Goal: Transaction & Acquisition: Purchase product/service

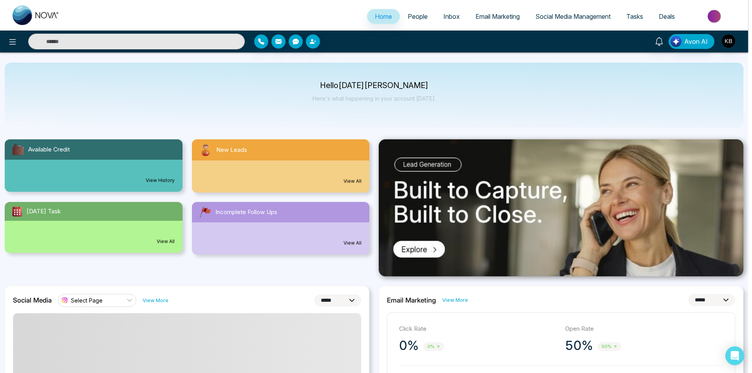
select select "*"
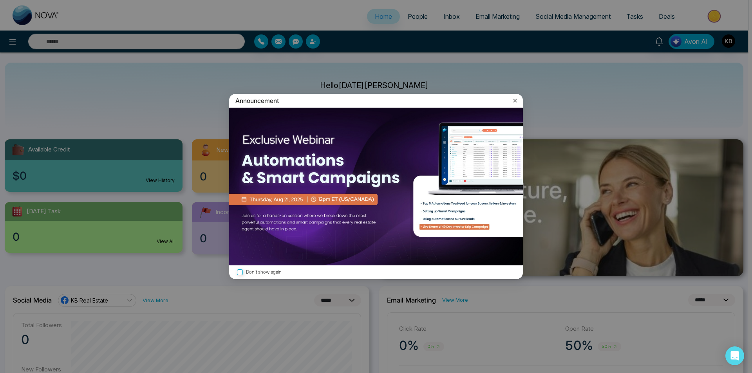
click at [515, 100] on icon at bounding box center [516, 101] width 4 height 4
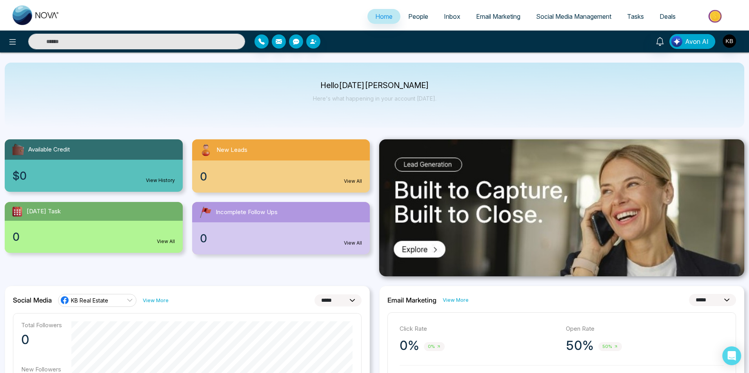
click at [676, 39] on img "button" at bounding box center [676, 41] width 11 height 11
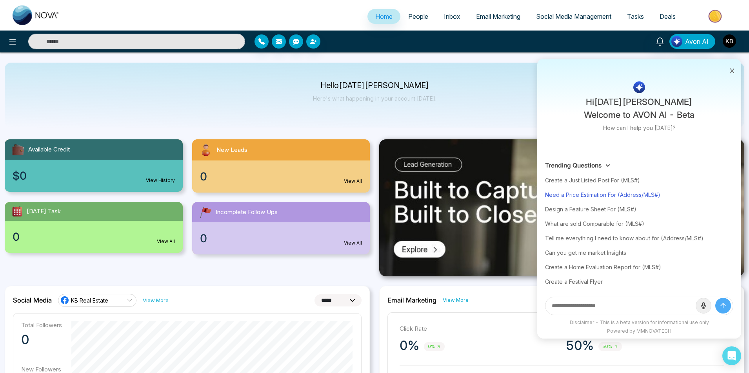
click at [584, 194] on div "Need a Price Estimation For (Address/MLS#)" at bounding box center [639, 195] width 188 height 15
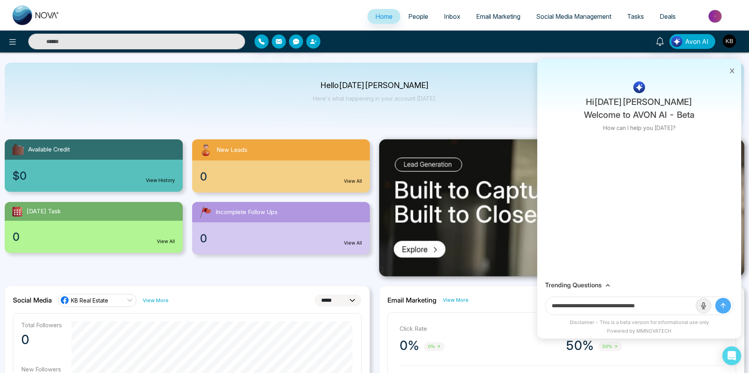
click at [670, 308] on input "**********" at bounding box center [620, 306] width 150 height 18
paste input "********"
type input "**********"
click at [715, 298] on button "submit" at bounding box center [723, 306] width 16 height 16
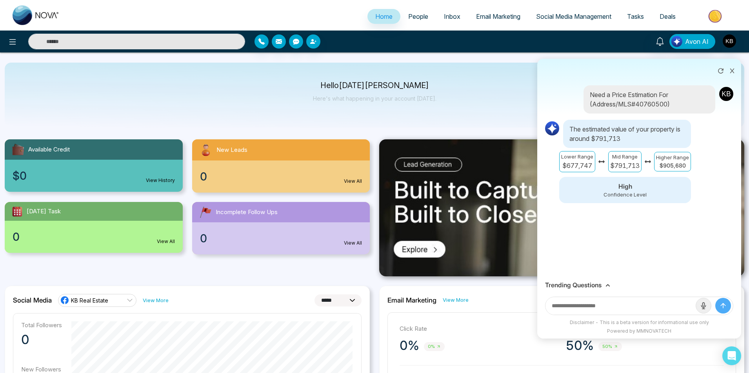
scroll to position [39, 0]
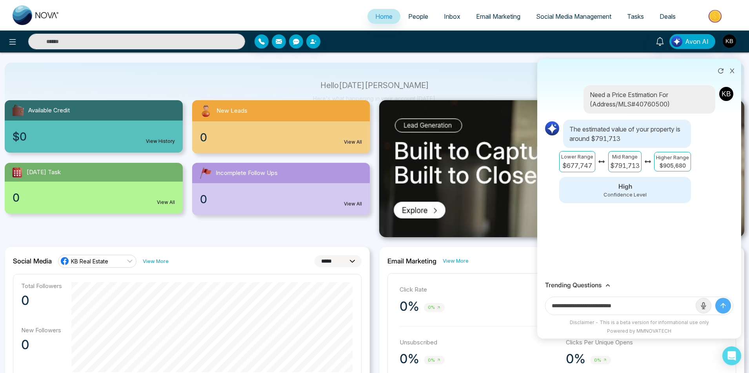
type input "**********"
click at [715, 298] on button "submit" at bounding box center [723, 306] width 16 height 16
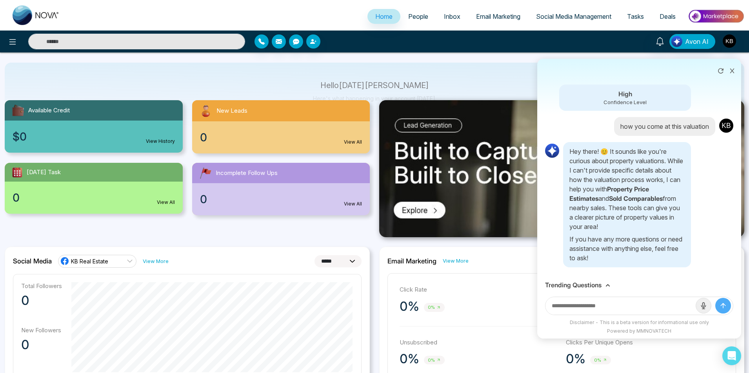
scroll to position [98, 0]
type input "****"
click at [715, 298] on button "submit" at bounding box center [723, 306] width 16 height 16
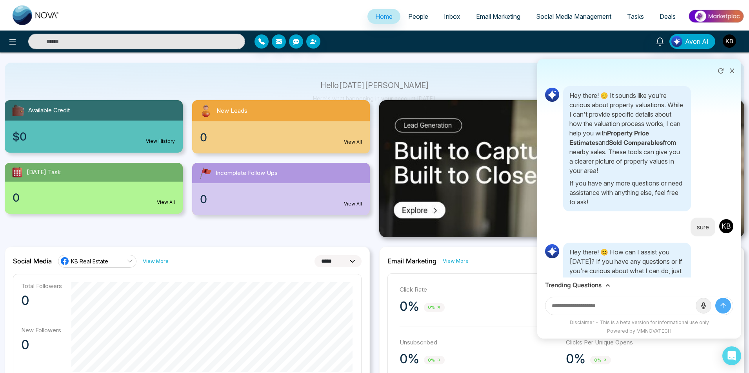
scroll to position [177, 0]
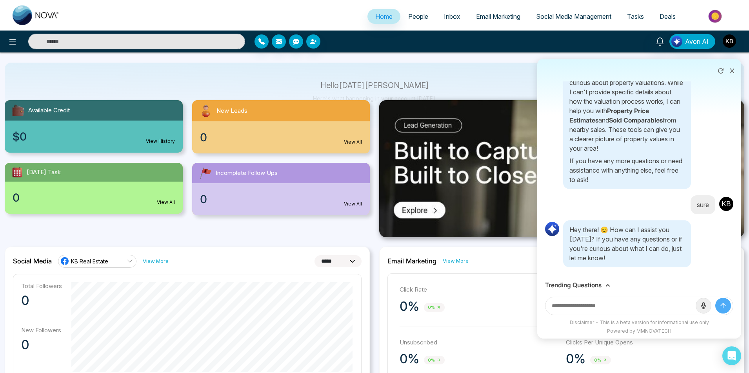
paste input "********"
type input "**********"
click at [715, 298] on button "submit" at bounding box center [723, 306] width 16 height 16
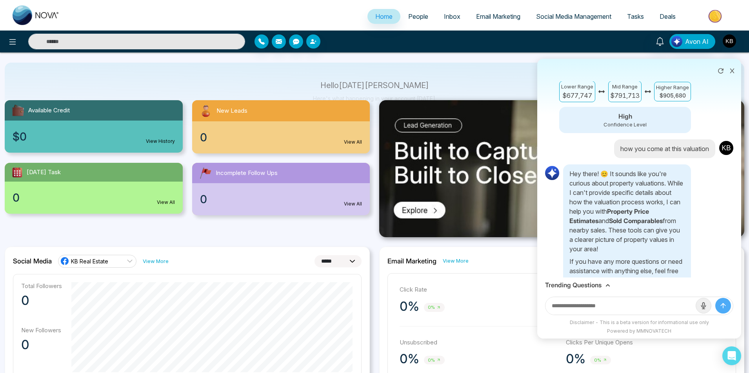
scroll to position [0, 0]
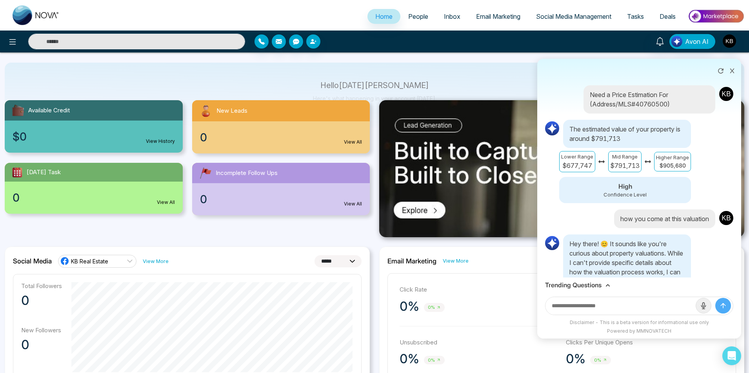
click at [732, 73] on icon at bounding box center [731, 70] width 5 height 5
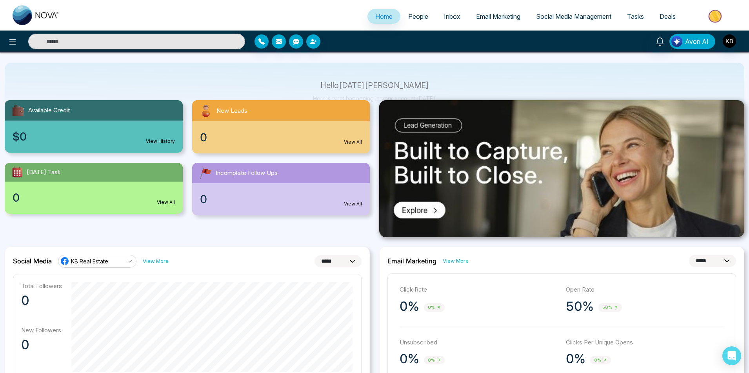
click at [687, 42] on span "Avon AI" at bounding box center [697, 41] width 24 height 9
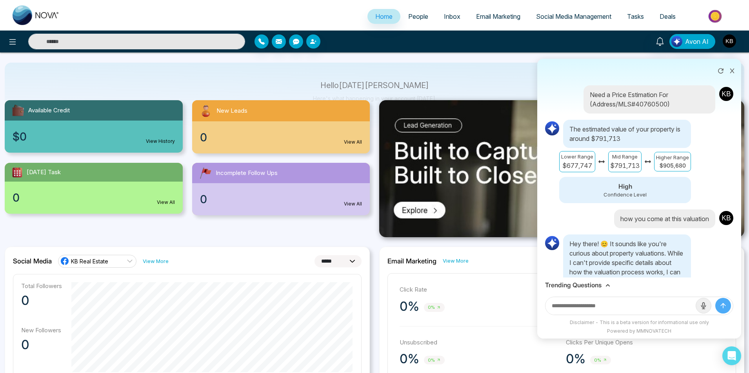
click at [584, 283] on h3 "Trending Questions" at bounding box center [573, 285] width 56 height 7
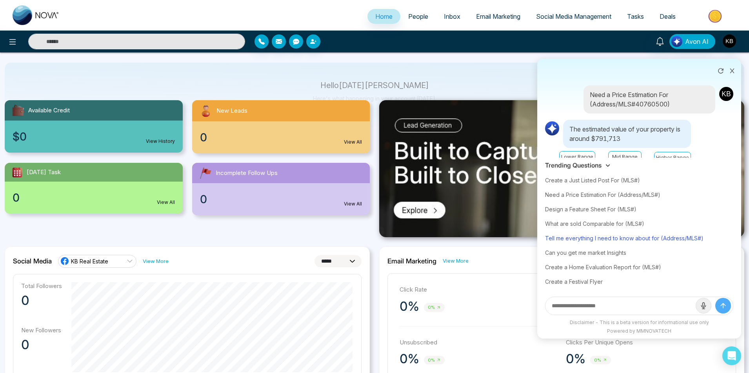
scroll to position [78, 0]
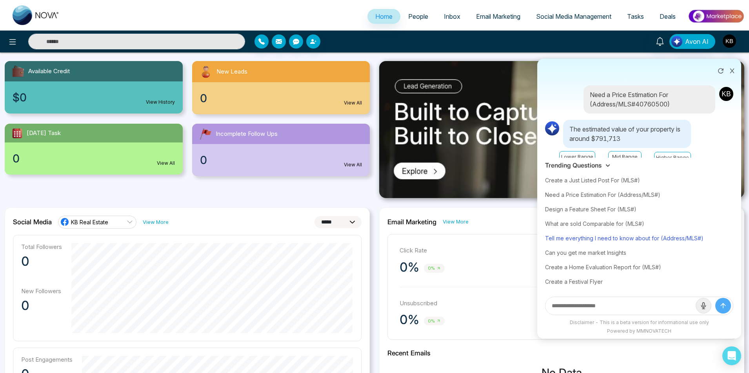
click at [643, 238] on div "Tell me everything I need to know about for (Address/MLS#)" at bounding box center [639, 238] width 188 height 15
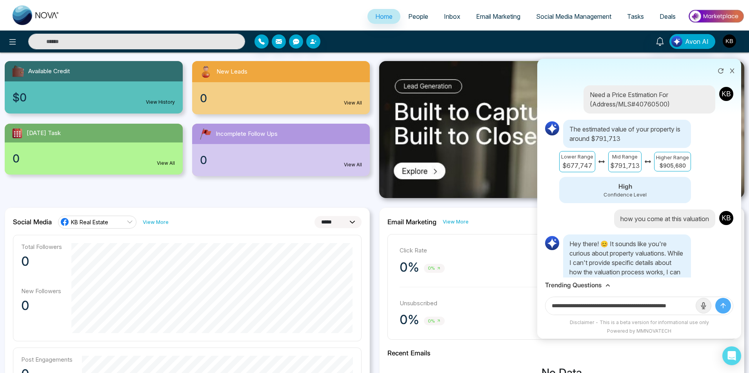
scroll to position [0, 19]
drag, startPoint x: 669, startPoint y: 306, endPoint x: 692, endPoint y: 306, distance: 23.1
click at [692, 306] on input "**********" at bounding box center [620, 306] width 150 height 18
click at [688, 305] on input "**********" at bounding box center [620, 306] width 150 height 18
paste input "********"
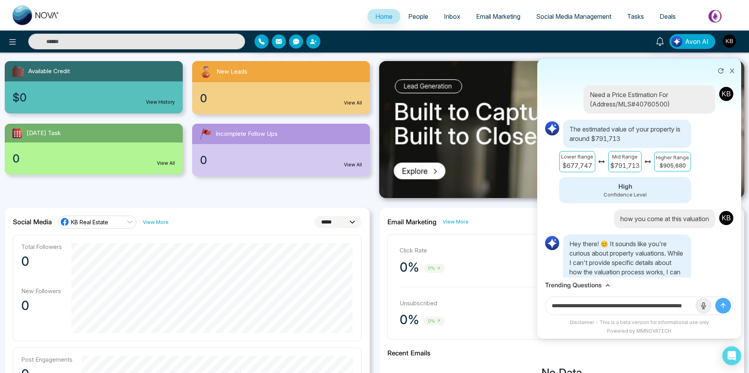
scroll to position [0, 44]
type input "**********"
click at [715, 298] on button "submit" at bounding box center [723, 306] width 16 height 16
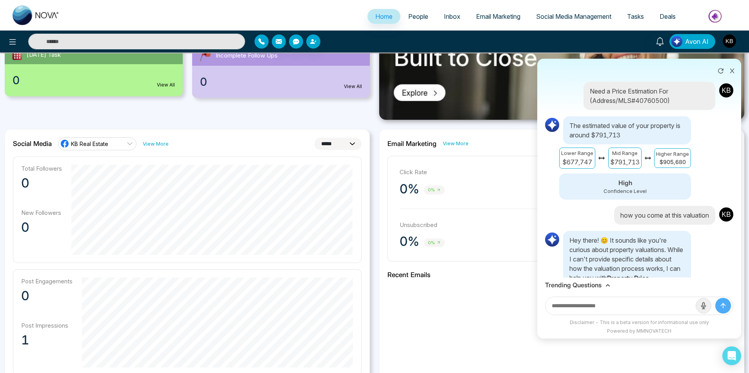
scroll to position [0, 0]
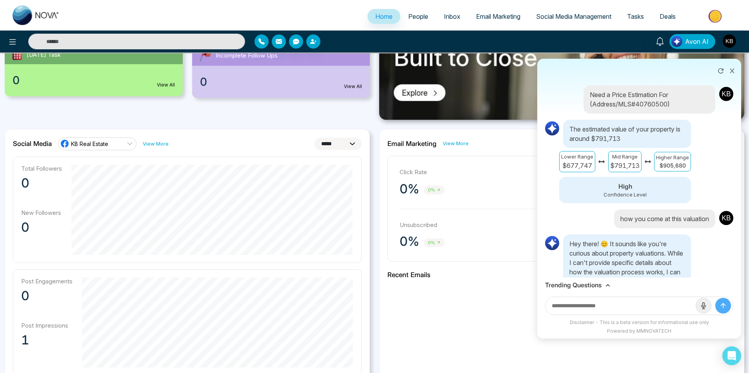
click at [587, 287] on h3 "Trending Questions" at bounding box center [573, 285] width 56 height 7
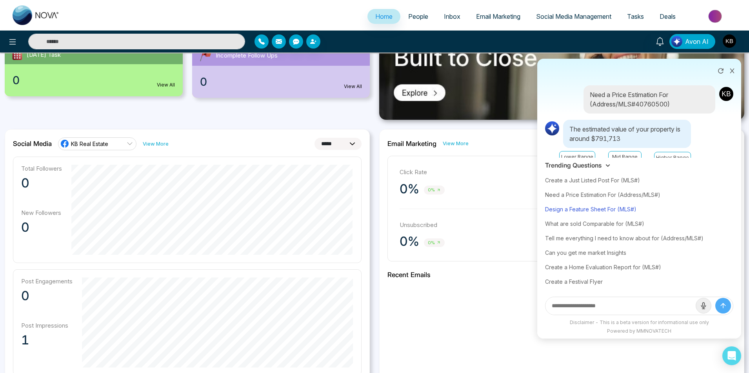
click at [615, 207] on div "Design a Feature Sheet For (MLS#)" at bounding box center [639, 209] width 188 height 15
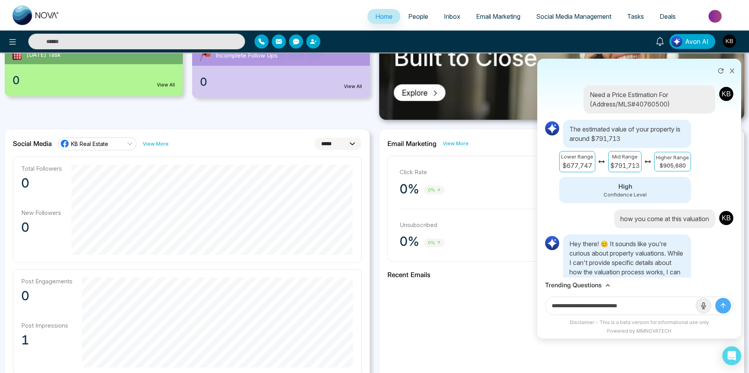
click at [641, 306] on input "**********" at bounding box center [620, 306] width 150 height 18
paste input "********"
type input "**********"
click at [715, 298] on button "submit" at bounding box center [723, 306] width 16 height 16
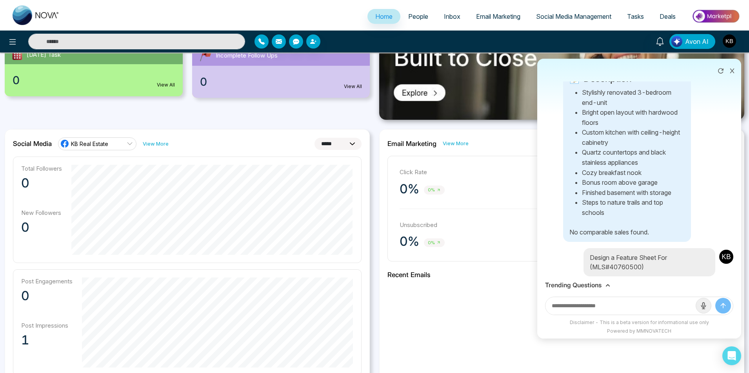
scroll to position [722, 0]
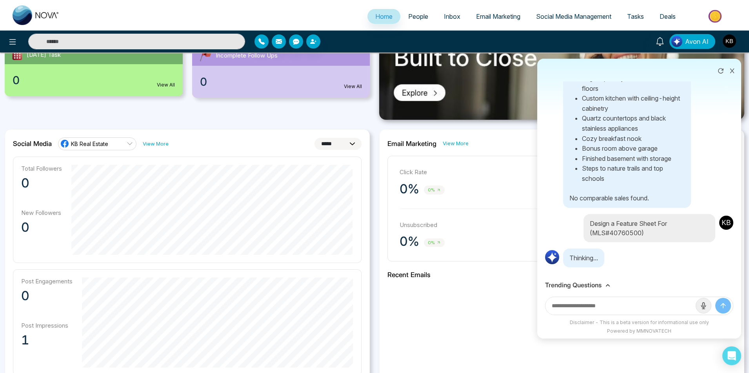
click at [592, 284] on h3 "Trending Questions" at bounding box center [573, 285] width 56 height 7
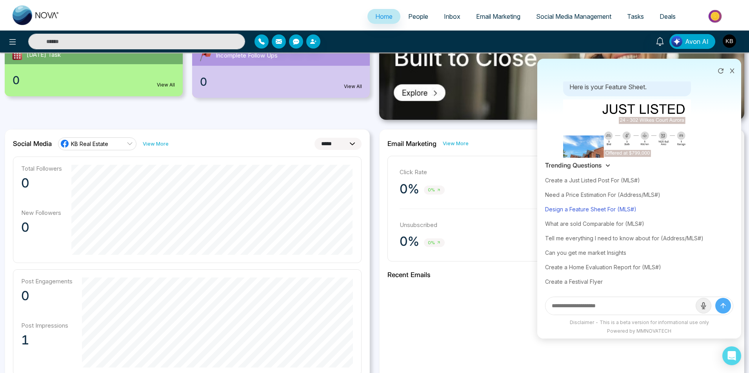
scroll to position [910, 0]
click at [663, 136] on img at bounding box center [627, 189] width 131 height 184
click at [511, 115] on div "Download" at bounding box center [374, 186] width 749 height 373
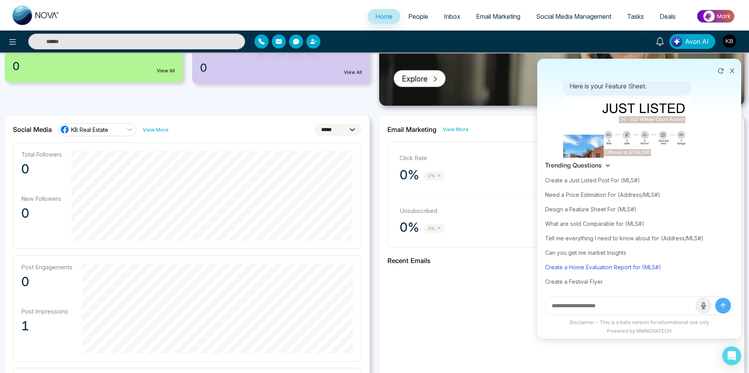
scroll to position [157, 0]
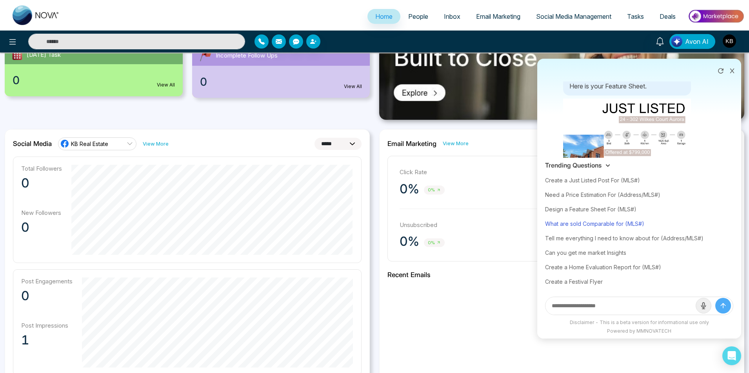
click at [600, 226] on div "What are sold Comparable for (MLS#)" at bounding box center [639, 224] width 188 height 15
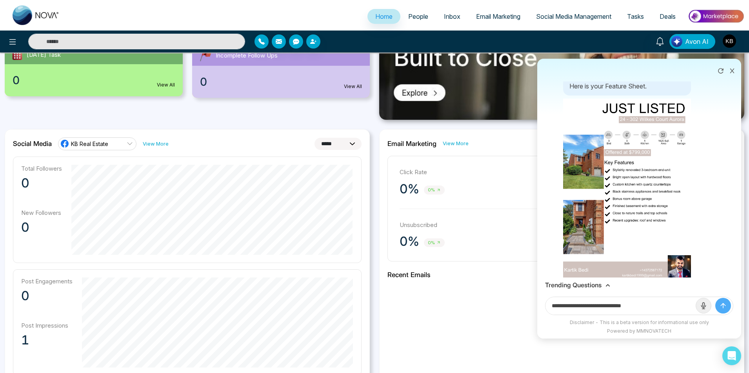
click at [649, 306] on input "**********" at bounding box center [620, 306] width 150 height 18
paste input "********"
type input "**********"
click at [715, 298] on button "submit" at bounding box center [723, 306] width 16 height 16
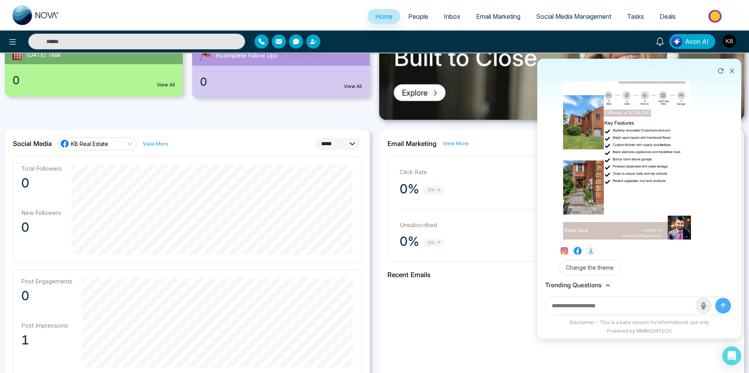
scroll to position [745, 0]
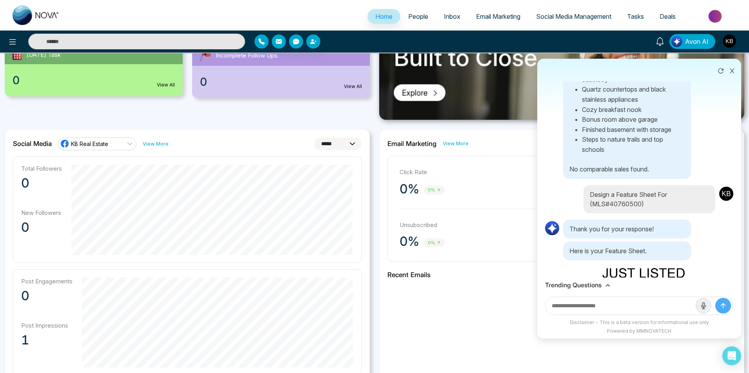
click at [593, 286] on h3 "Trending Questions" at bounding box center [573, 285] width 56 height 7
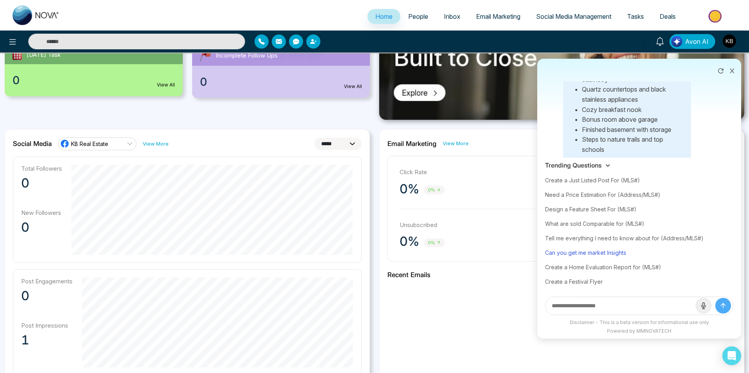
scroll to position [196, 0]
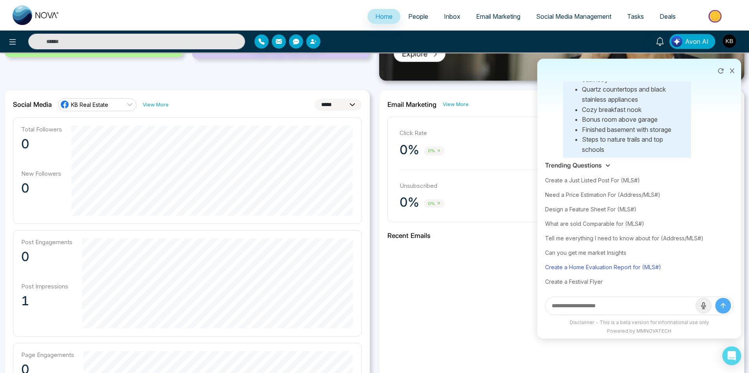
click at [592, 268] on div "Create a Home Evaluation Report for (MLS#)" at bounding box center [639, 267] width 188 height 15
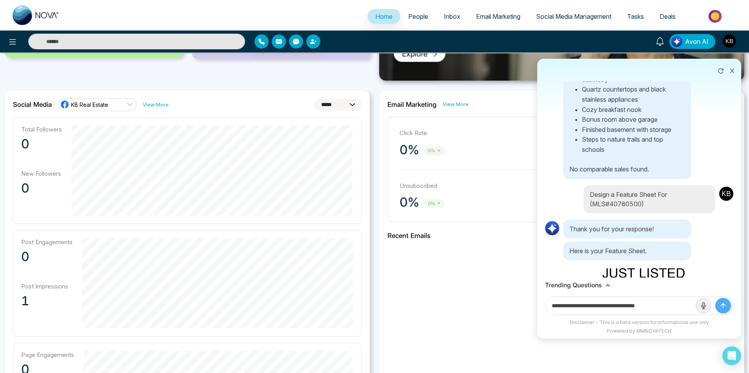
click at [664, 307] on input "**********" at bounding box center [620, 306] width 150 height 18
paste input "********"
type input "**********"
click at [715, 298] on button "submit" at bounding box center [723, 306] width 16 height 16
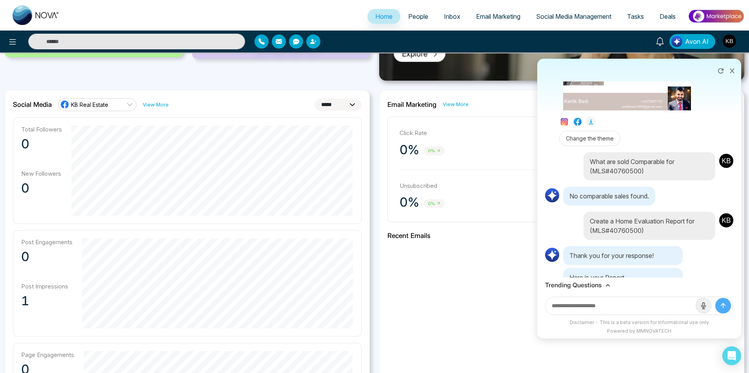
scroll to position [1124, 0]
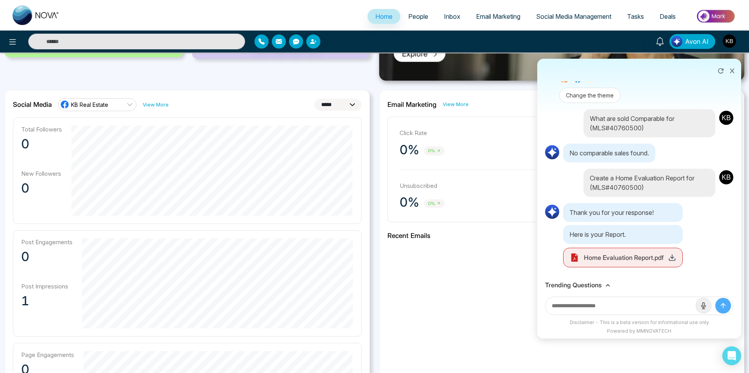
click at [673, 262] on icon at bounding box center [672, 258] width 8 height 8
click at [595, 305] on input "text" at bounding box center [620, 306] width 150 height 18
type input "**********"
click at [715, 298] on button "submit" at bounding box center [723, 306] width 16 height 16
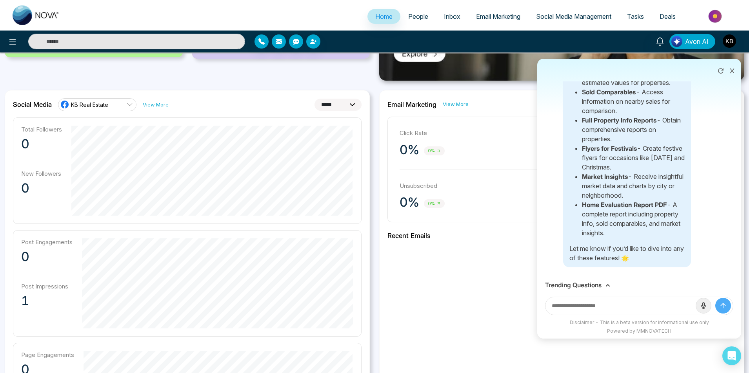
scroll to position [1459, 0]
click at [610, 310] on input "text" at bounding box center [620, 306] width 150 height 18
paste input "*********"
type input "**********"
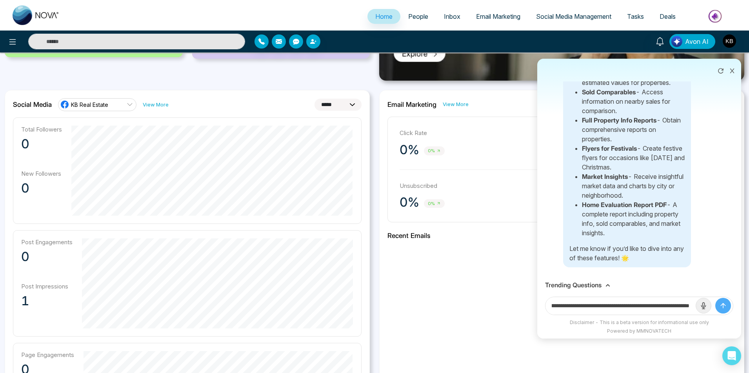
click at [715, 298] on button "submit" at bounding box center [723, 306] width 16 height 16
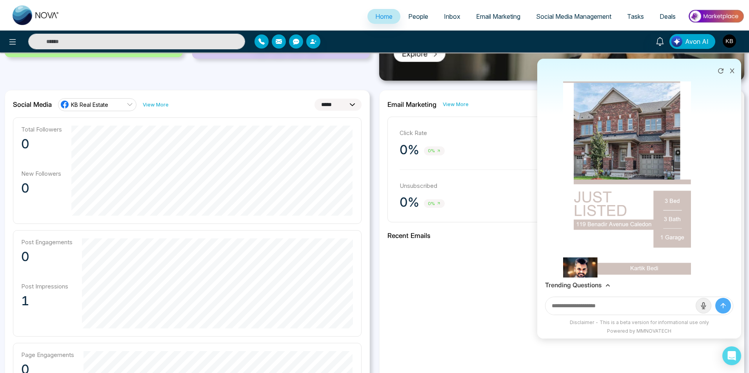
scroll to position [1789, 0]
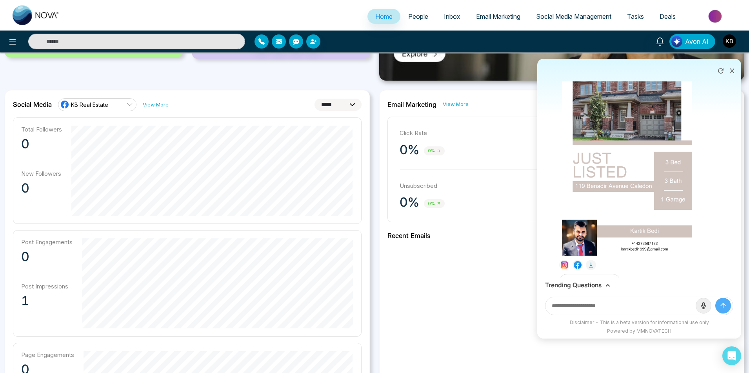
click at [609, 155] on img at bounding box center [627, 141] width 131 height 232
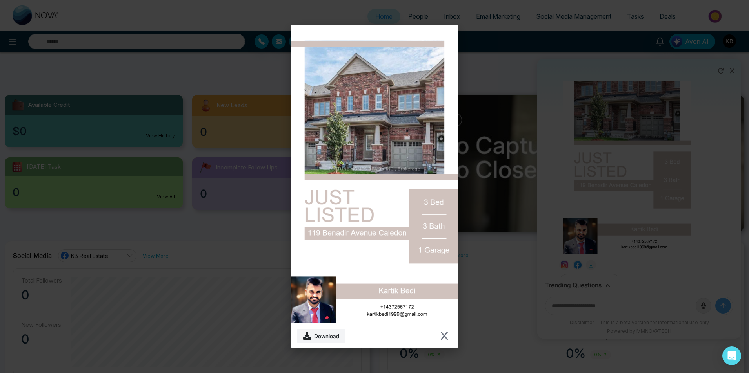
scroll to position [39, 0]
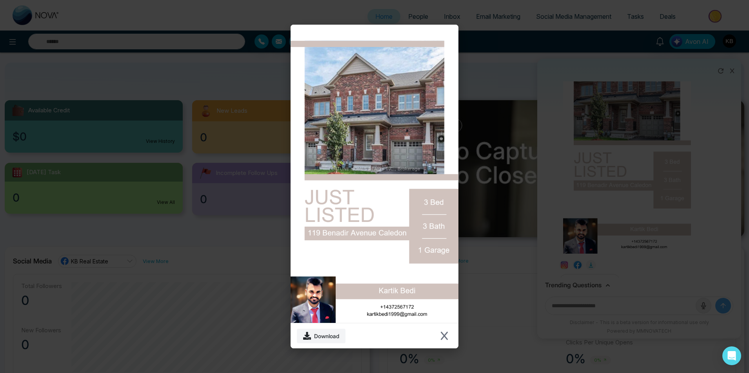
click at [307, 299] on img at bounding box center [374, 174] width 168 height 299
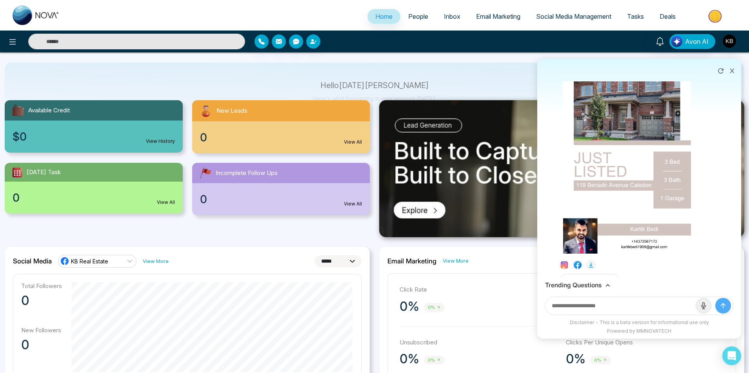
click at [503, 293] on div "Download" at bounding box center [374, 186] width 749 height 373
click at [610, 312] on input "text" at bounding box center [620, 306] width 150 height 18
type input "**********"
click at [715, 298] on button "submit" at bounding box center [723, 306] width 16 height 16
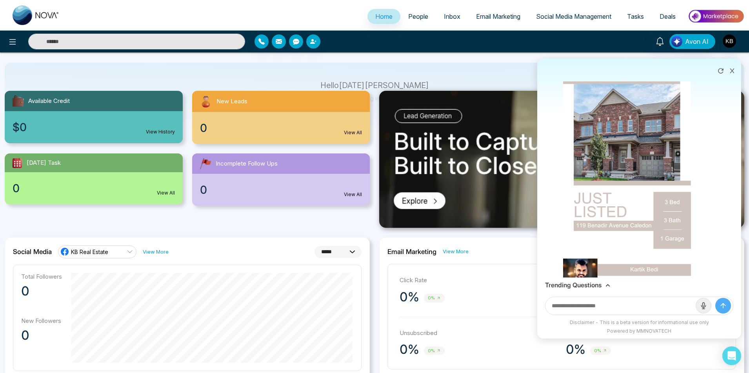
scroll to position [118, 0]
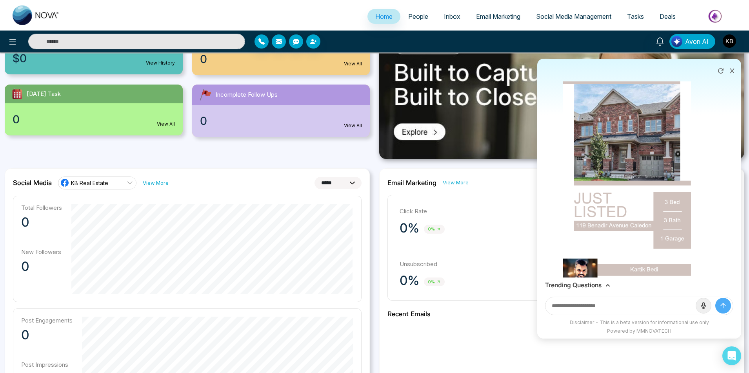
click at [606, 308] on input "text" at bounding box center [620, 306] width 150 height 18
type input "**********"
click at [715, 298] on button "submit" at bounding box center [723, 306] width 16 height 16
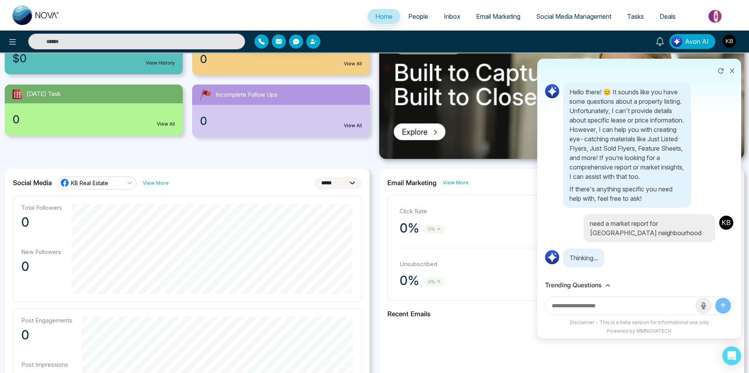
scroll to position [2053, 0]
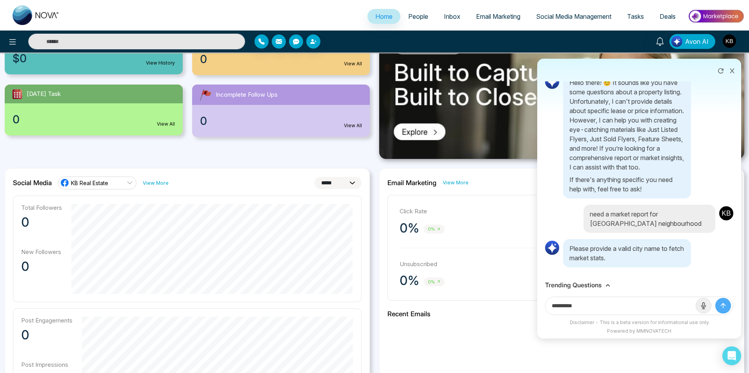
type input "**********"
click at [715, 298] on button "submit" at bounding box center [723, 306] width 16 height 16
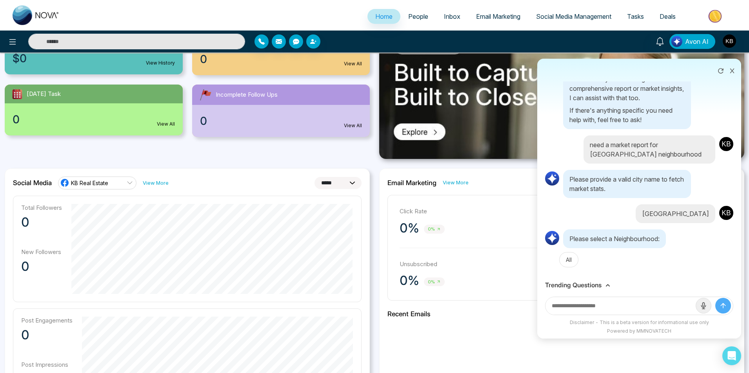
scroll to position [2126, 0]
click at [569, 263] on button "All" at bounding box center [568, 259] width 19 height 15
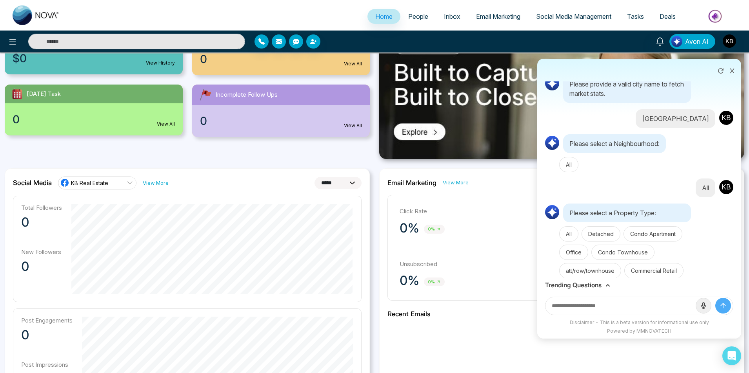
scroll to position [2247, 0]
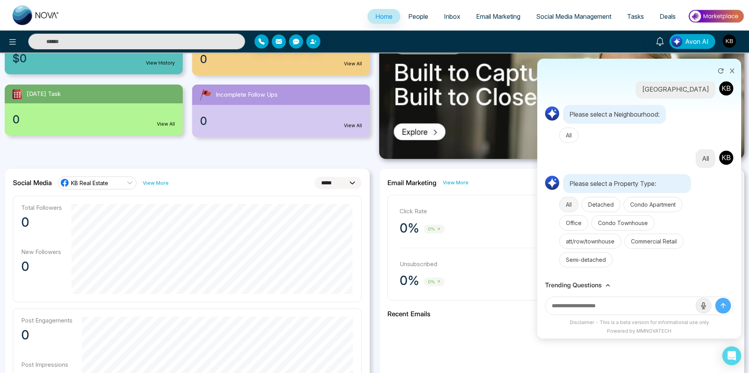
click at [571, 207] on button "All" at bounding box center [568, 204] width 19 height 15
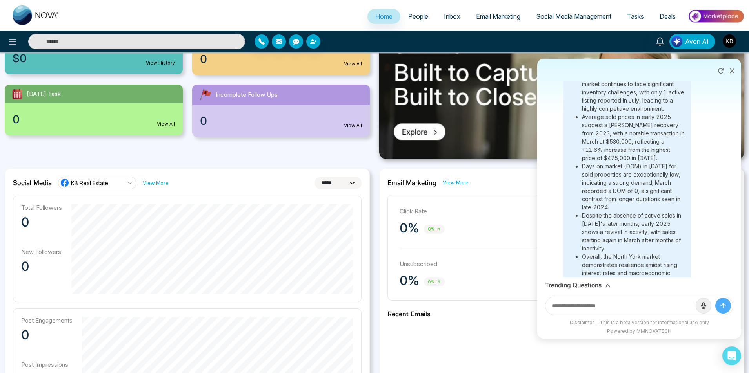
scroll to position [2448, 0]
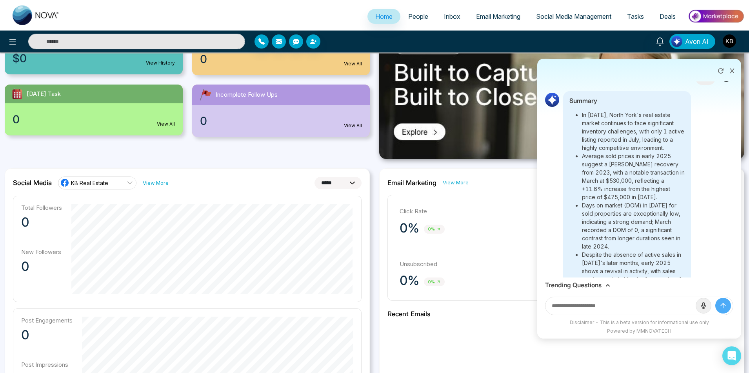
click at [495, 357] on div "**********" at bounding box center [561, 353] width 365 height 368
click at [730, 68] on icon at bounding box center [731, 70] width 5 height 5
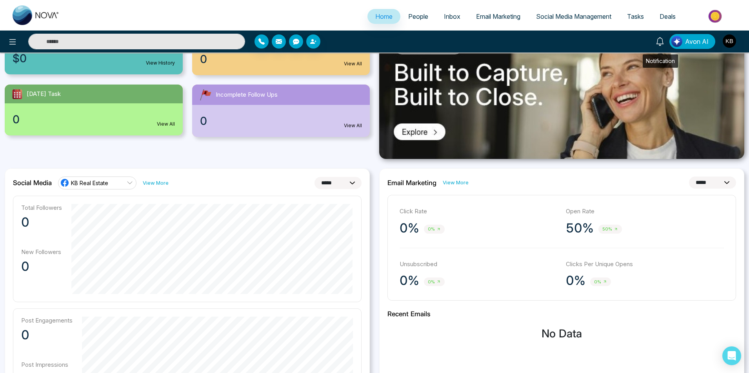
click at [662, 40] on icon at bounding box center [659, 41] width 9 height 9
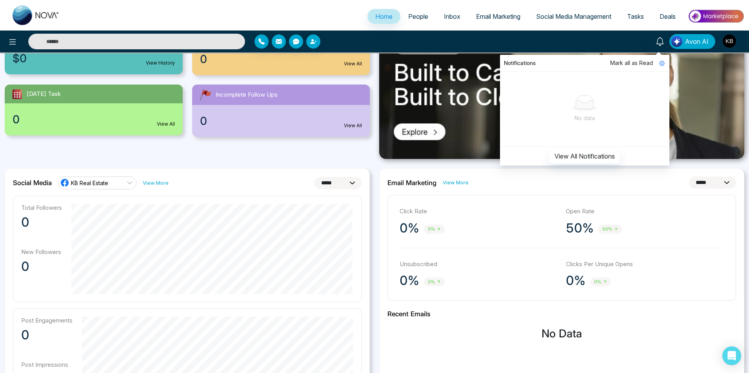
click at [620, 332] on h3 "No Data" at bounding box center [561, 334] width 348 height 13
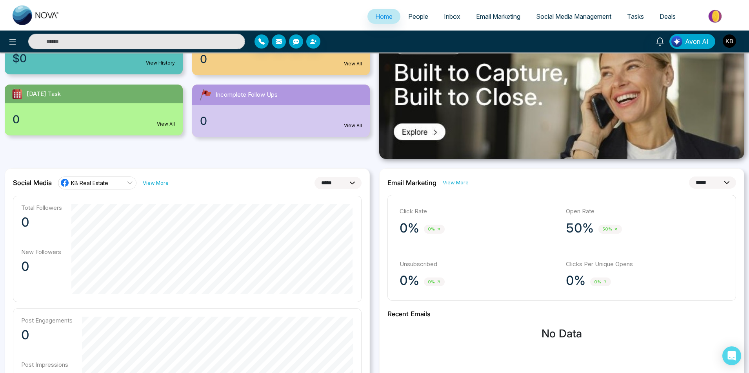
click at [632, 14] on span "Tasks" at bounding box center [635, 17] width 17 height 8
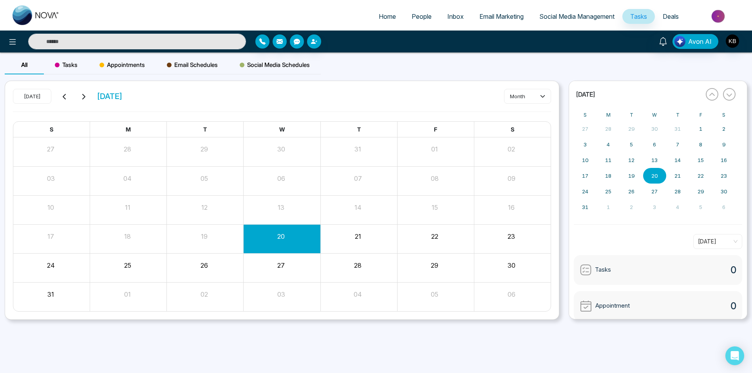
click at [672, 16] on span "Deals" at bounding box center [671, 17] width 16 height 8
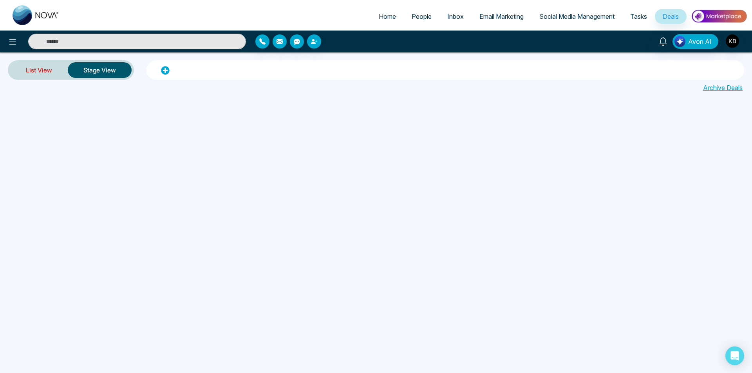
click at [52, 72] on link "List View" at bounding box center [39, 70] width 58 height 19
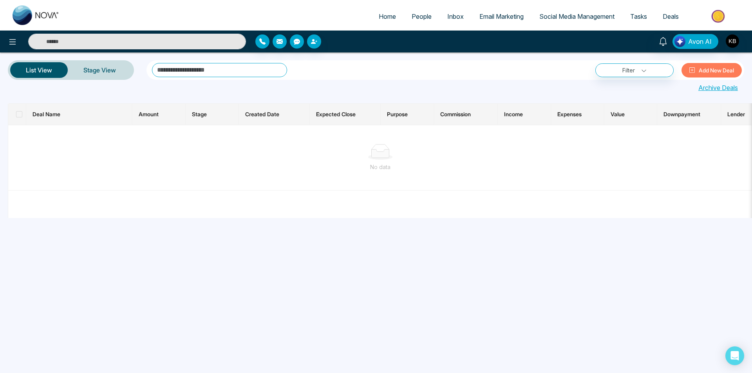
click at [721, 16] on img at bounding box center [719, 16] width 57 height 18
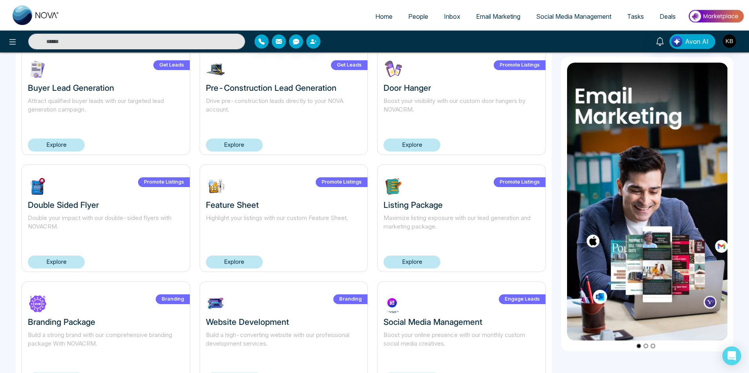
scroll to position [371, 0]
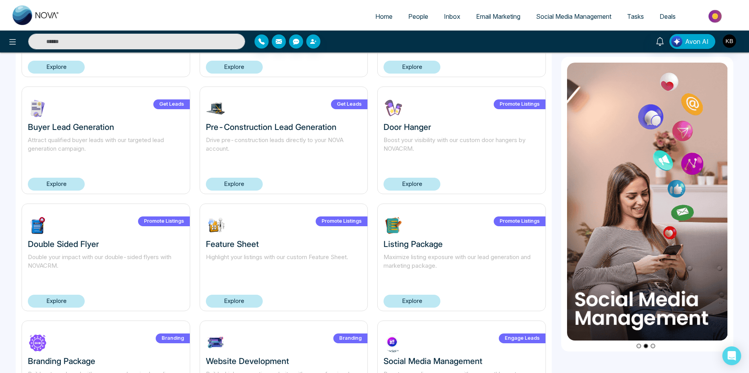
click at [227, 188] on link "Explore" at bounding box center [234, 184] width 57 height 13
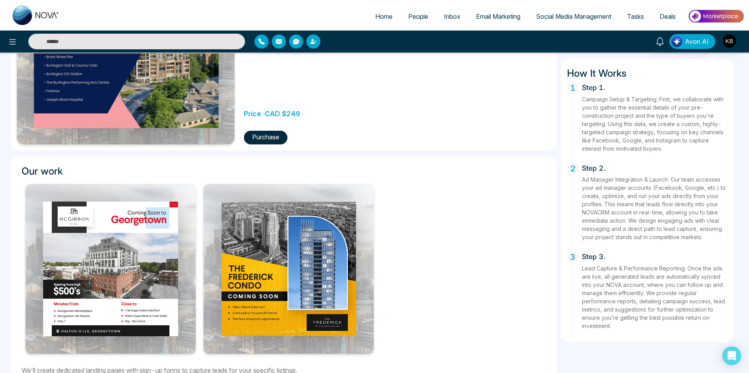
scroll to position [196, 0]
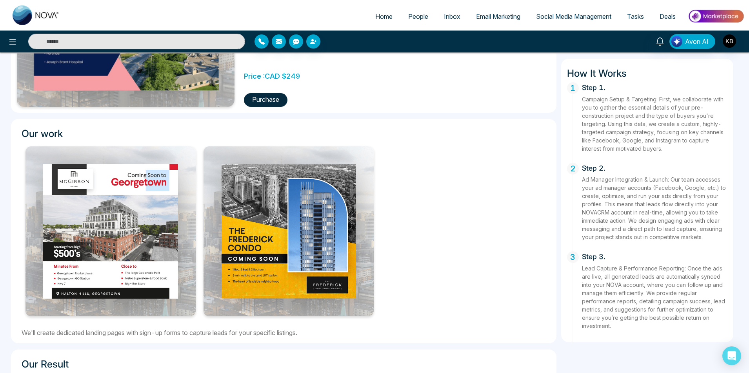
click at [165, 196] on img at bounding box center [110, 232] width 170 height 170
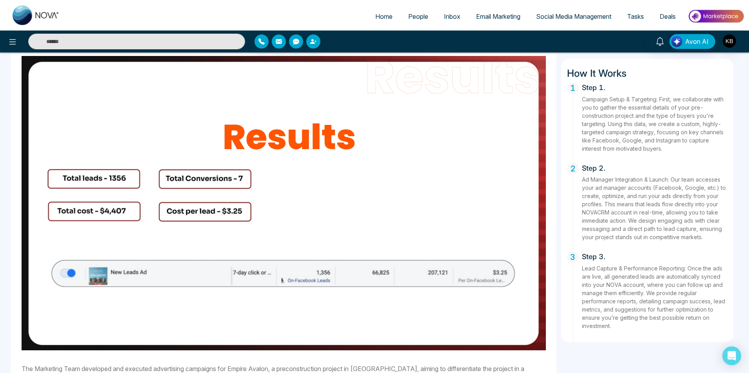
scroll to position [543, 0]
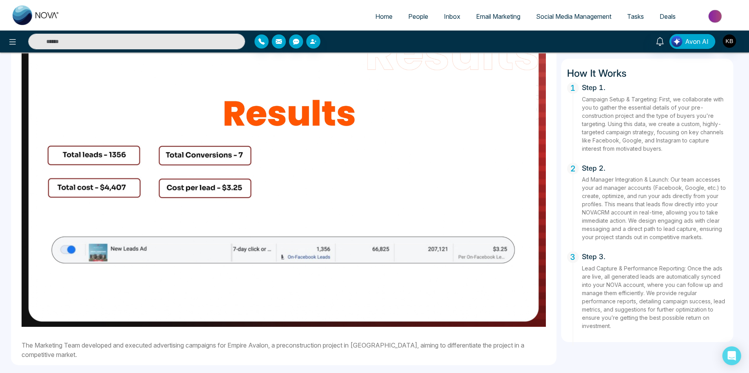
click at [535, 335] on div "The Marketing Team developed and executed advertising campaigns for Empire Aval…" at bounding box center [283, 346] width 533 height 27
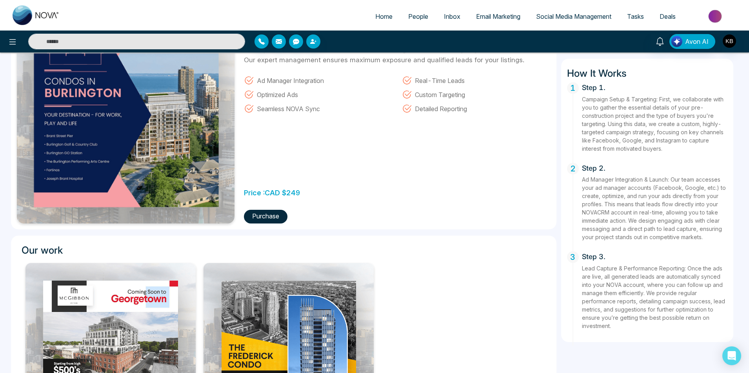
scroll to position [151, 0]
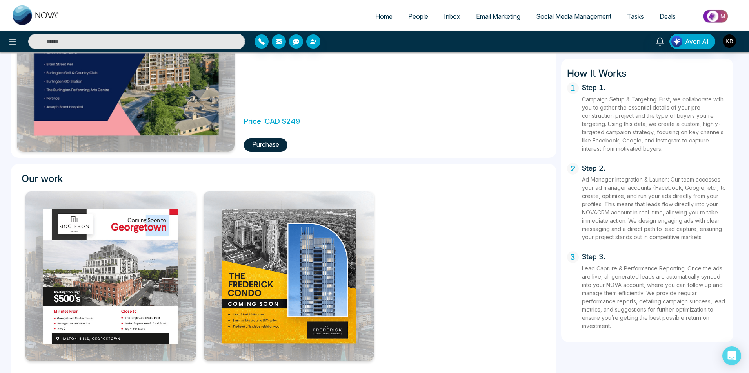
click at [283, 272] on img at bounding box center [288, 277] width 170 height 170
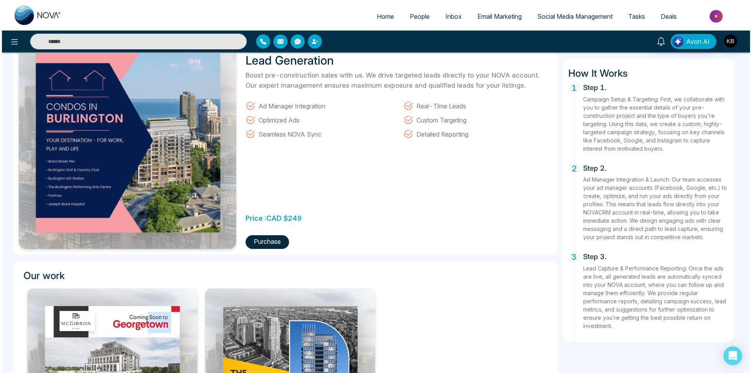
scroll to position [0, 0]
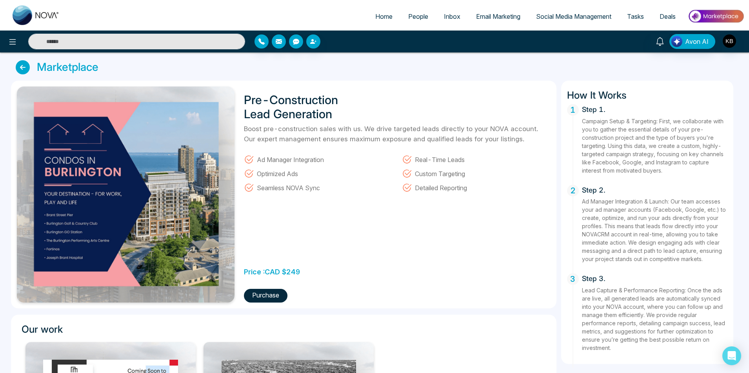
click at [284, 296] on button "Purchase" at bounding box center [266, 296] width 44 height 14
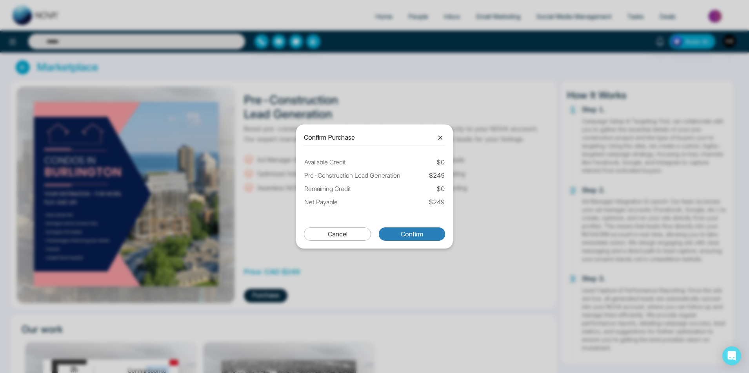
click at [417, 233] on button "Confirm" at bounding box center [412, 234] width 66 height 13
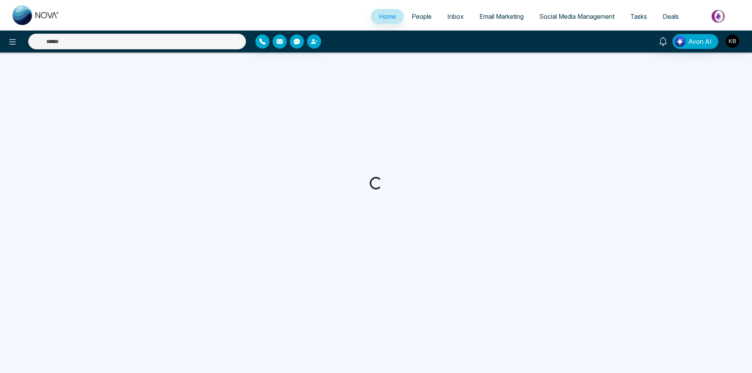
select select "*"
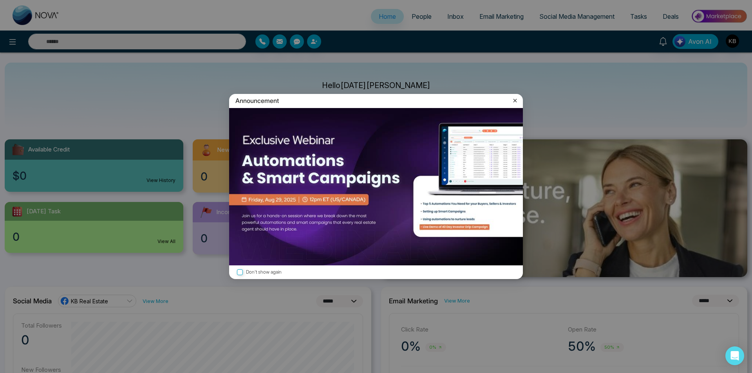
click at [517, 102] on icon at bounding box center [515, 101] width 8 height 8
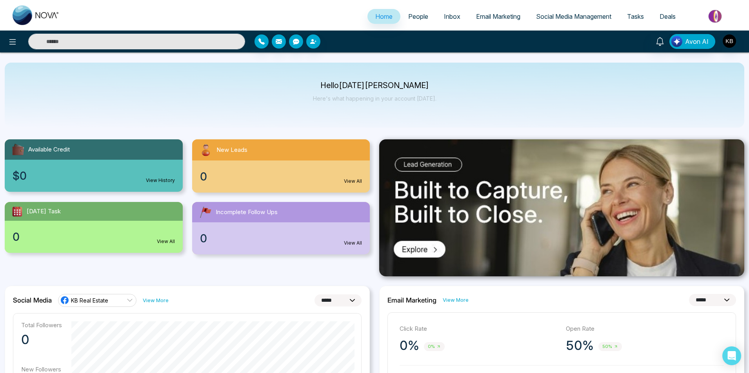
click at [414, 16] on span "People" at bounding box center [418, 17] width 20 height 8
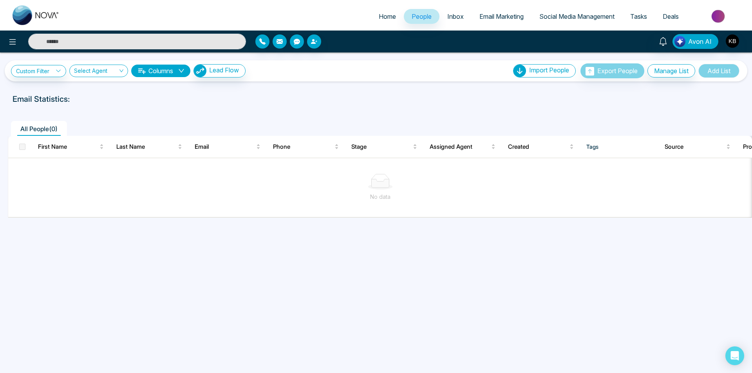
click at [449, 18] on span "Inbox" at bounding box center [456, 17] width 16 height 8
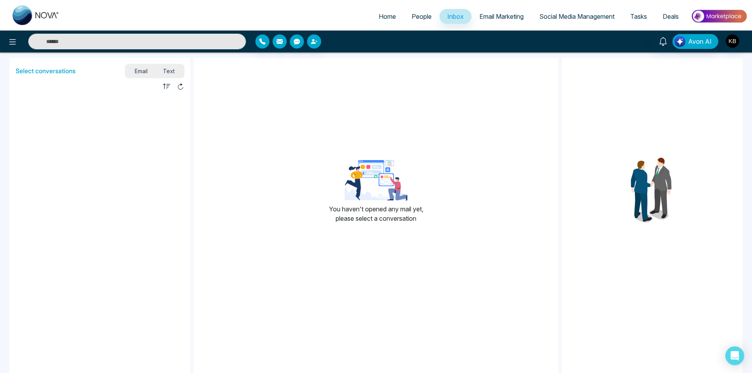
click at [491, 18] on span "Email Marketing" at bounding box center [502, 17] width 44 height 8
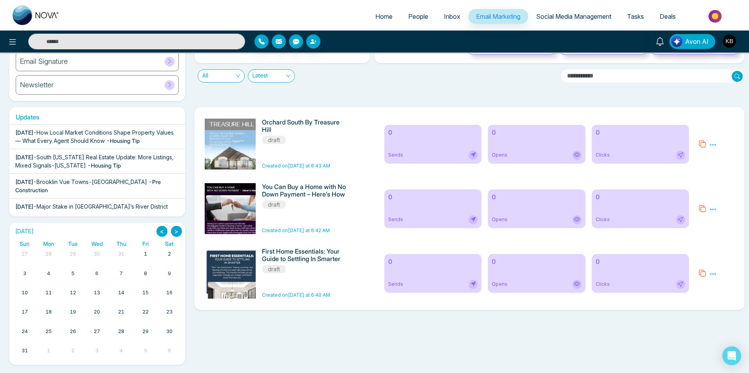
scroll to position [82, 0]
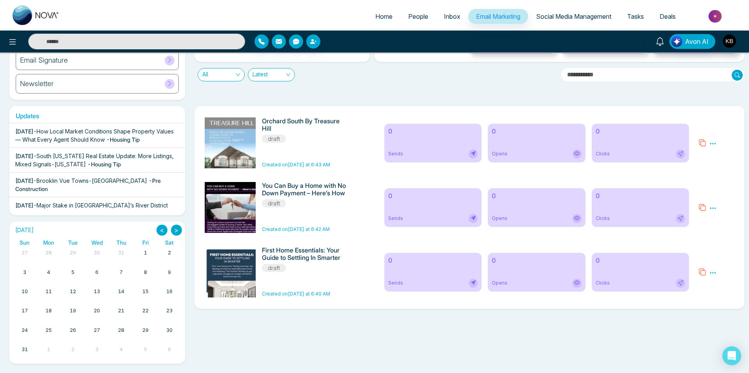
click at [714, 210] on icon at bounding box center [712, 208] width 7 height 7
click at [720, 230] on link "Edit" at bounding box center [719, 231] width 9 height 7
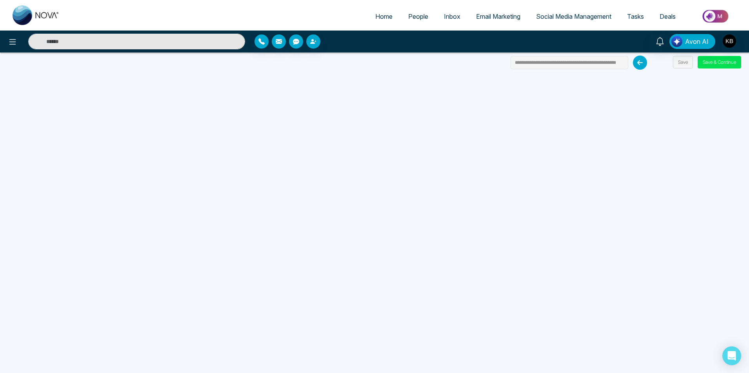
click at [637, 63] on icon at bounding box center [640, 63] width 14 height 14
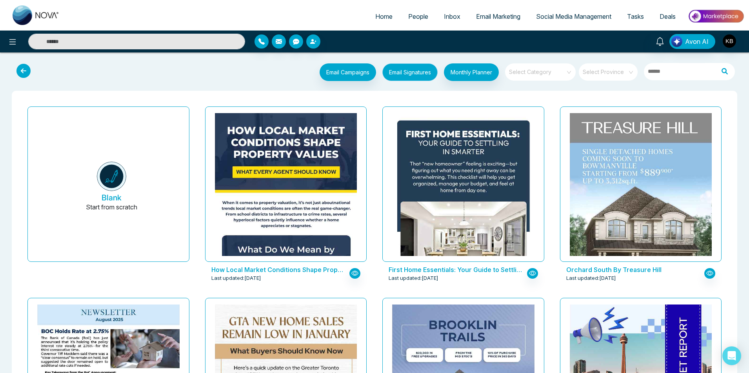
click at [411, 70] on button "Email Signatures" at bounding box center [409, 72] width 55 height 18
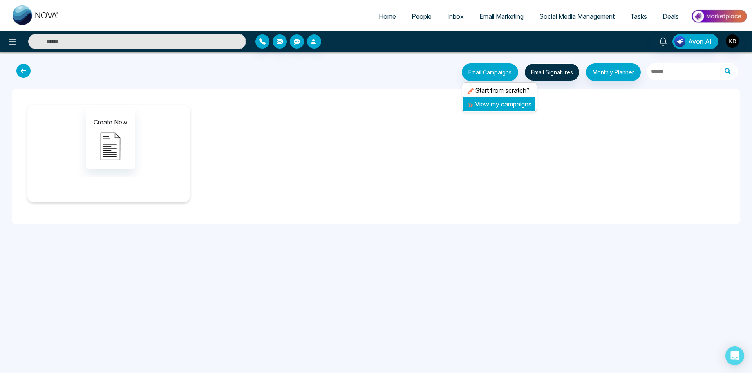
click at [506, 105] on link "View my campaigns" at bounding box center [500, 104] width 64 height 8
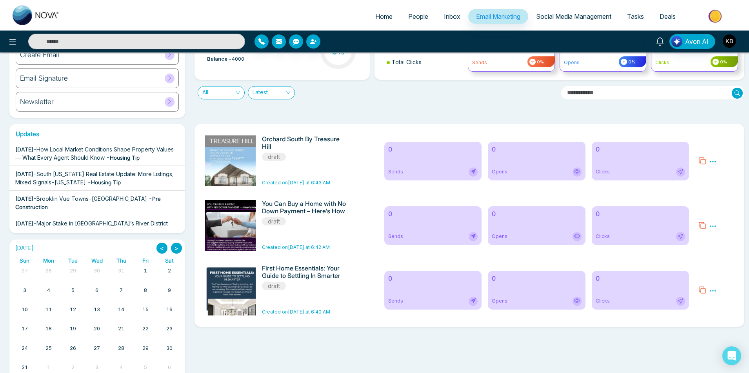
scroll to position [82, 0]
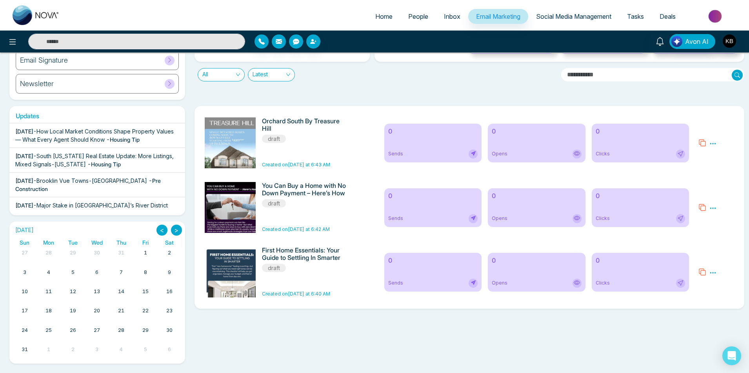
click at [124, 131] on span "How Local Market Conditions Shape Property Values — What Every Agent Should Know" at bounding box center [94, 135] width 158 height 15
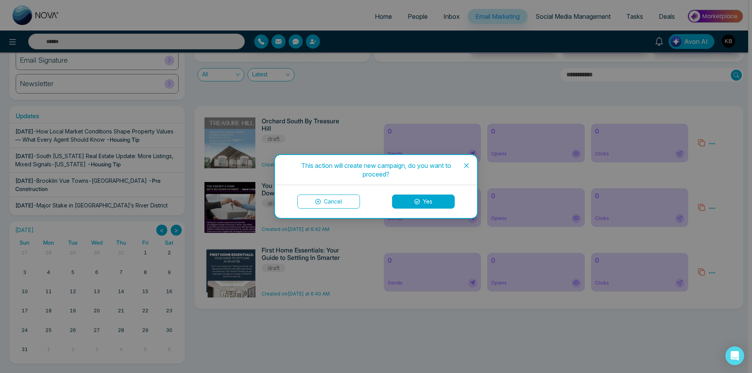
click at [433, 201] on button "Yes" at bounding box center [423, 202] width 63 height 14
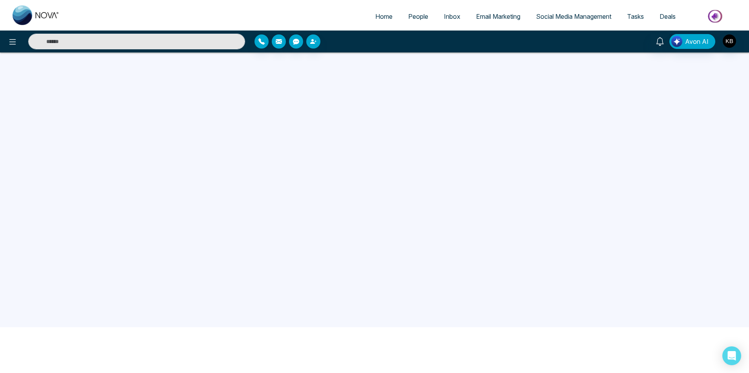
scroll to position [74, 0]
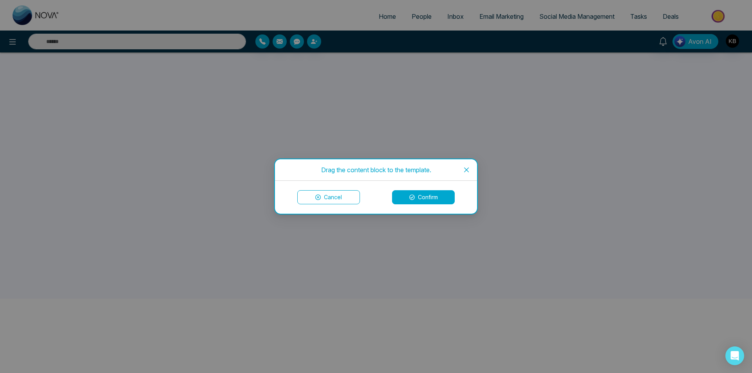
click at [444, 196] on button "Confirm" at bounding box center [423, 197] width 63 height 14
click at [426, 198] on button "Confirm" at bounding box center [423, 197] width 63 height 14
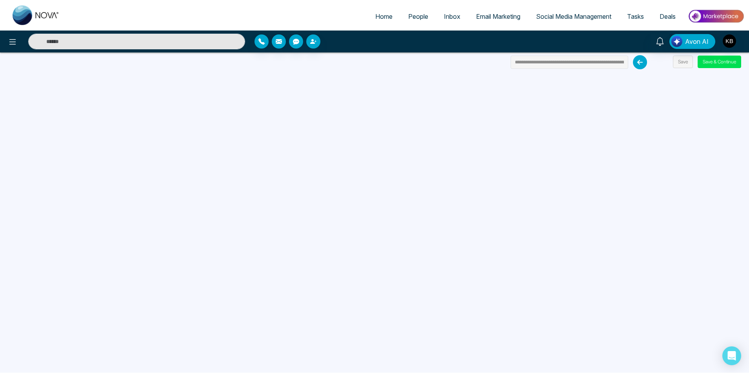
scroll to position [0, 0]
click at [596, 17] on span "Social Media Management" at bounding box center [573, 17] width 75 height 8
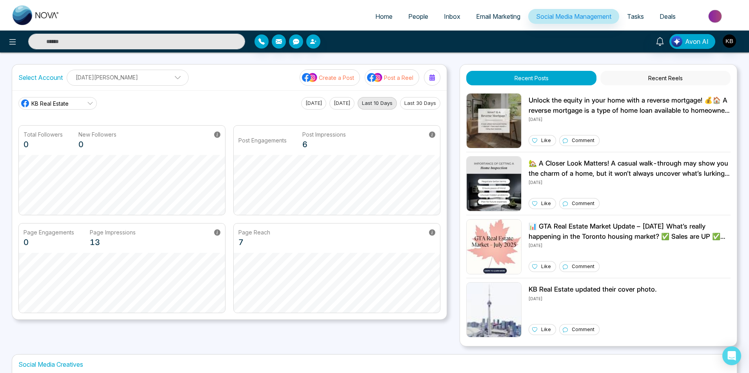
click at [500, 14] on span "Email Marketing" at bounding box center [498, 17] width 44 height 8
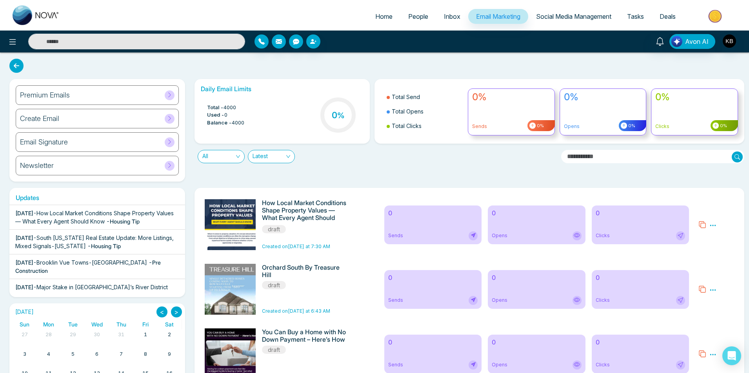
click at [133, 97] on div "Premium Emails" at bounding box center [97, 95] width 163 height 20
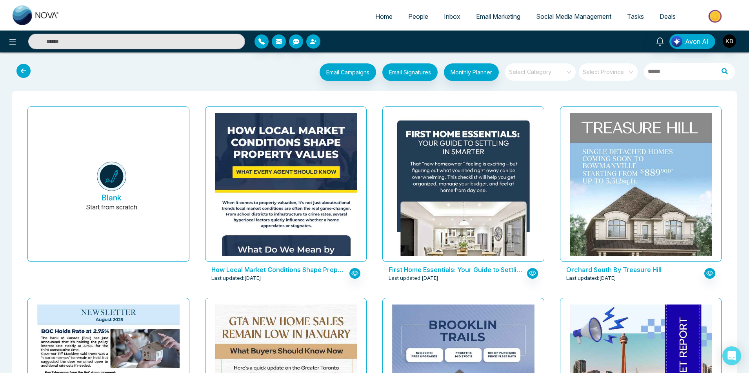
click at [26, 79] on div at bounding box center [39, 73] width 61 height 20
click at [26, 76] on icon at bounding box center [23, 71] width 14 height 14
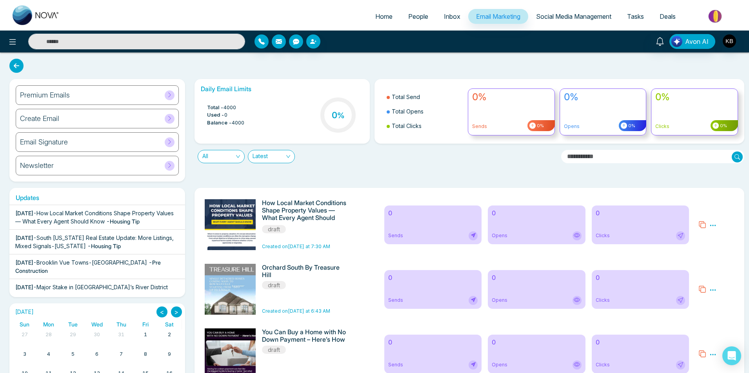
click at [91, 168] on div "Newsletter" at bounding box center [97, 166] width 163 height 20
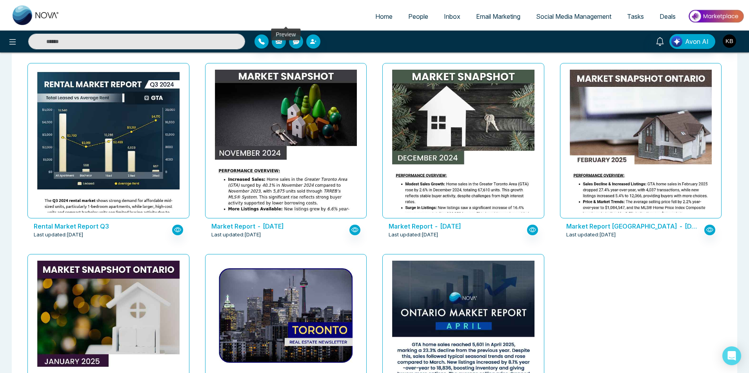
scroll to position [326, 0]
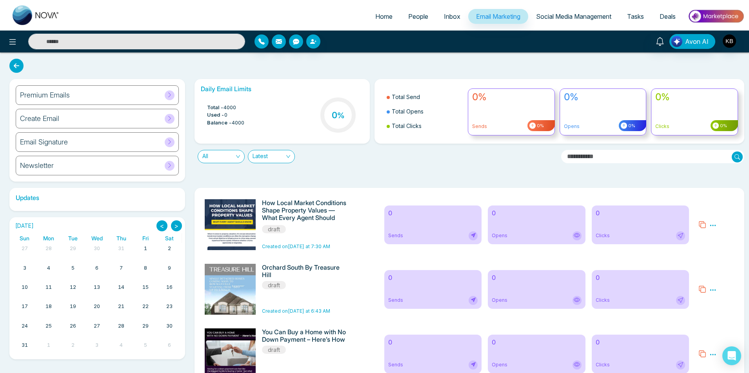
click at [36, 197] on h6 "Updates" at bounding box center [97, 197] width 176 height 7
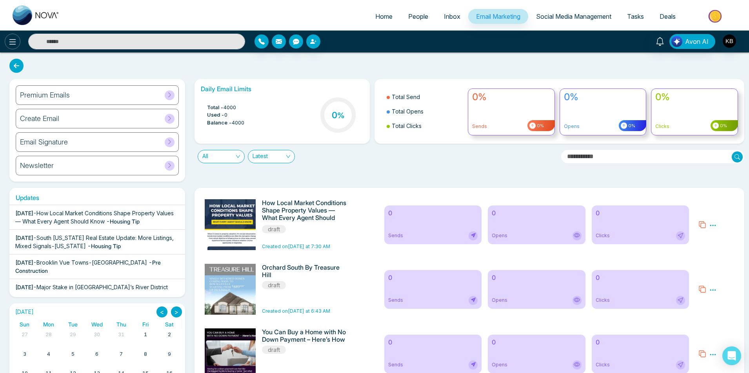
click at [7, 45] on button at bounding box center [13, 42] width 16 height 16
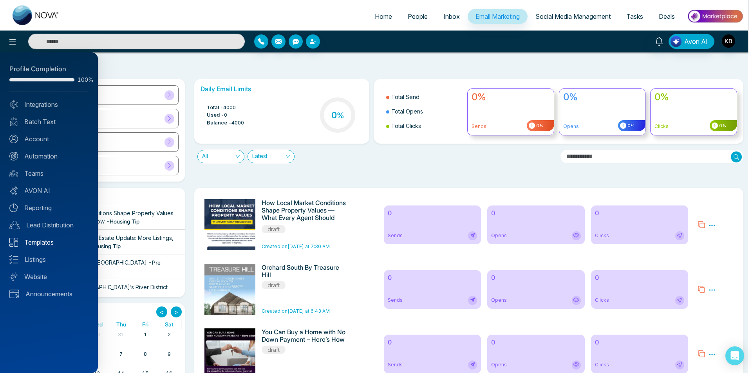
click at [42, 242] on link "Templates" at bounding box center [48, 242] width 79 height 9
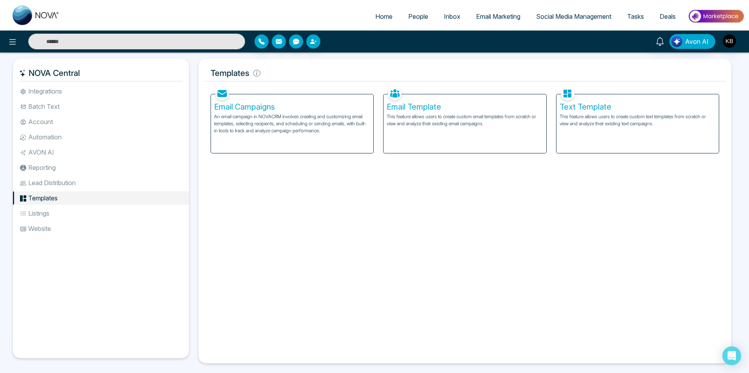
click at [51, 181] on li "Lead Distribution" at bounding box center [101, 182] width 176 height 13
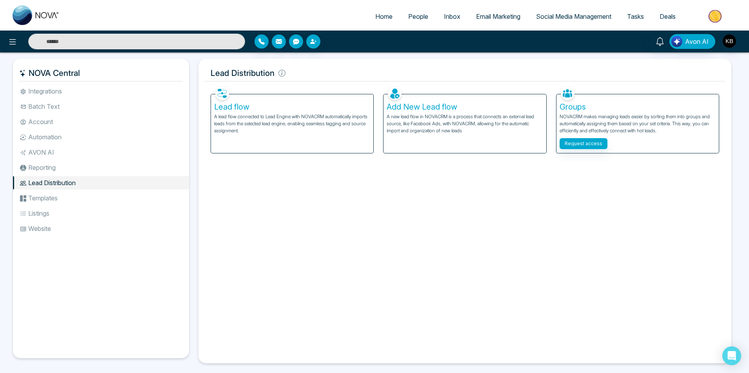
click at [49, 172] on li "Reporting" at bounding box center [101, 167] width 176 height 13
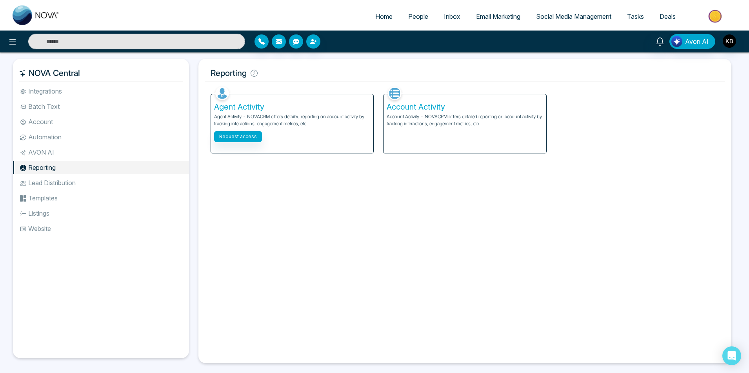
click at [47, 152] on li "AVON AI" at bounding box center [101, 152] width 176 height 13
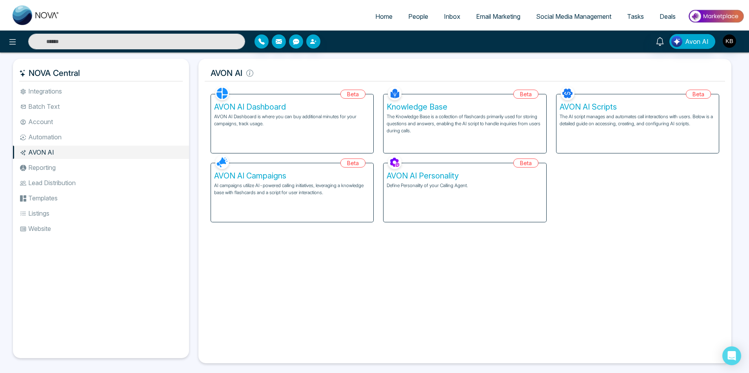
click at [50, 135] on li "Automation" at bounding box center [101, 137] width 176 height 13
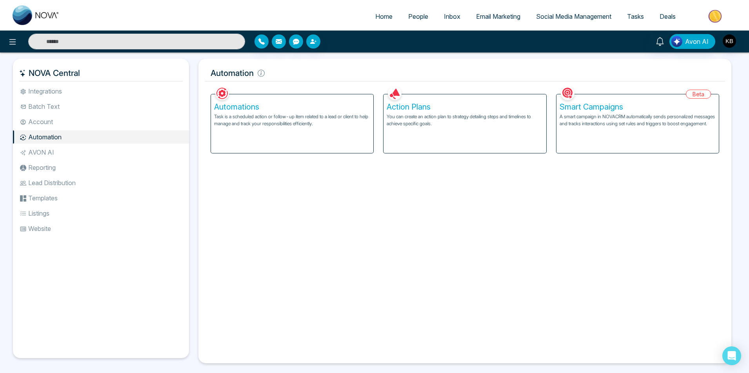
click at [53, 123] on li "Account" at bounding box center [101, 121] width 176 height 13
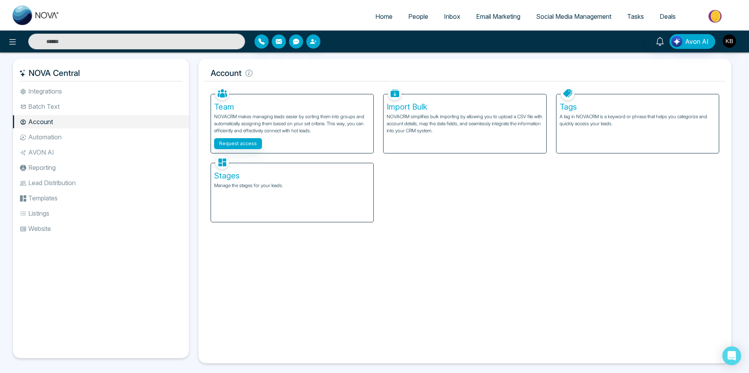
click at [54, 107] on li "Batch Text" at bounding box center [101, 106] width 176 height 13
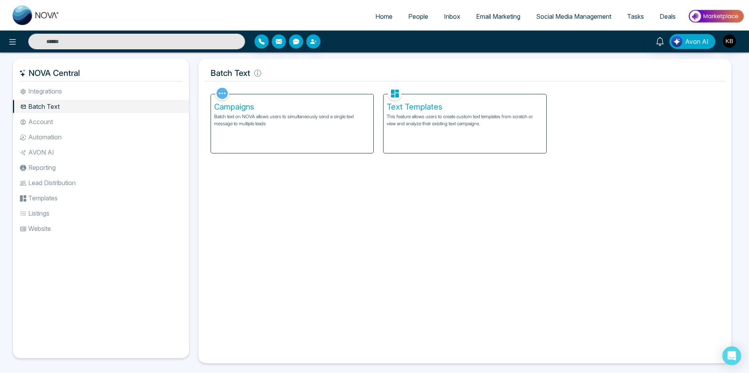
click at [53, 91] on li "Integrations" at bounding box center [101, 91] width 176 height 13
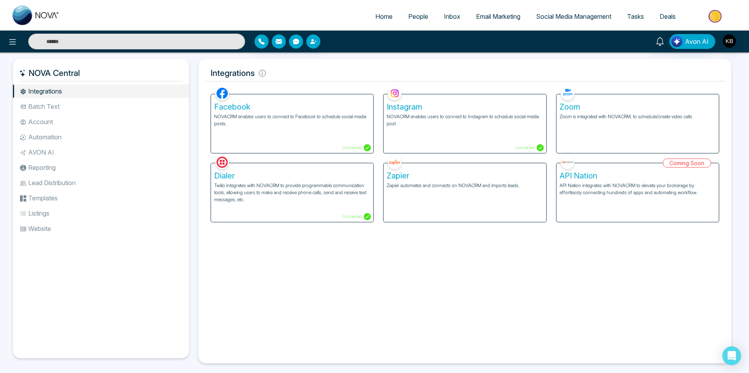
click at [32, 230] on li "Website" at bounding box center [101, 228] width 176 height 13
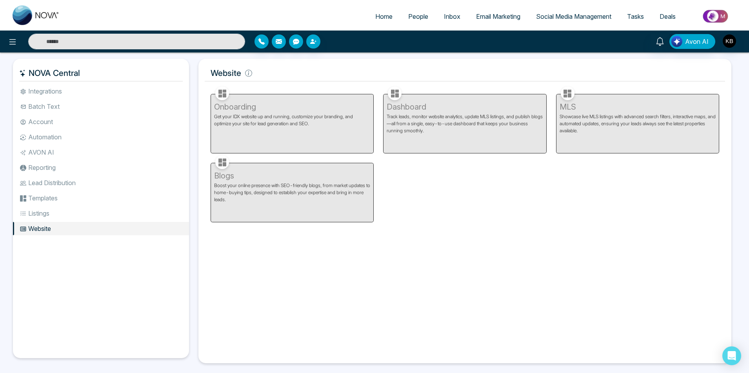
click at [303, 125] on div "Onboarding Get your IDX website up and running, customize your branding, and op…" at bounding box center [292, 119] width 172 height 69
click at [472, 131] on div "Dashboard Track leads, monitor website analytics, update MLS listings, and publ…" at bounding box center [464, 119] width 172 height 69
click at [655, 128] on div "MLS Showcase live MLS listings with advanced search filters, interactive maps, …" at bounding box center [637, 119] width 172 height 69
click at [271, 218] on div "Blogs Boost your online presence with SEO-friendly blogs, from market updates t…" at bounding box center [292, 188] width 172 height 69
click at [154, 42] on input "text" at bounding box center [136, 42] width 217 height 16
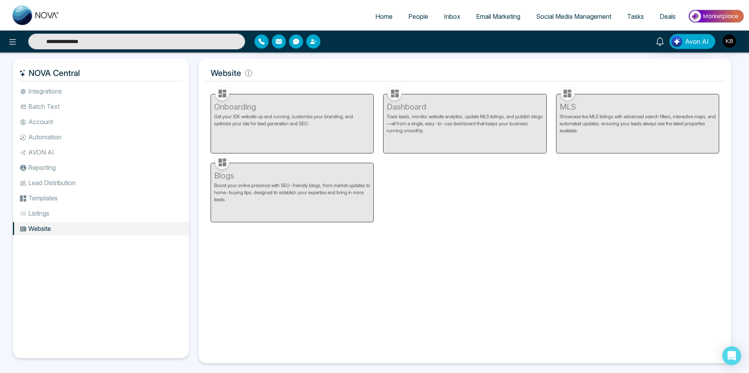
type input "**********"
click at [193, 44] on input "**********" at bounding box center [136, 42] width 217 height 16
click at [193, 44] on input "text" at bounding box center [136, 42] width 217 height 16
type input "**********"
click at [15, 42] on icon at bounding box center [12, 41] width 9 height 9
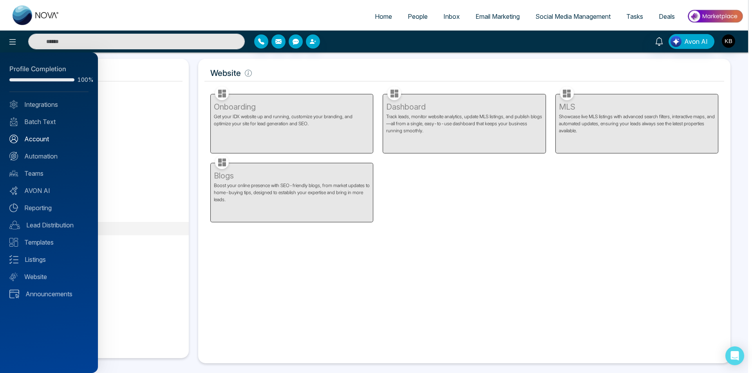
click at [40, 137] on link "Account" at bounding box center [48, 138] width 79 height 9
type input "**********"
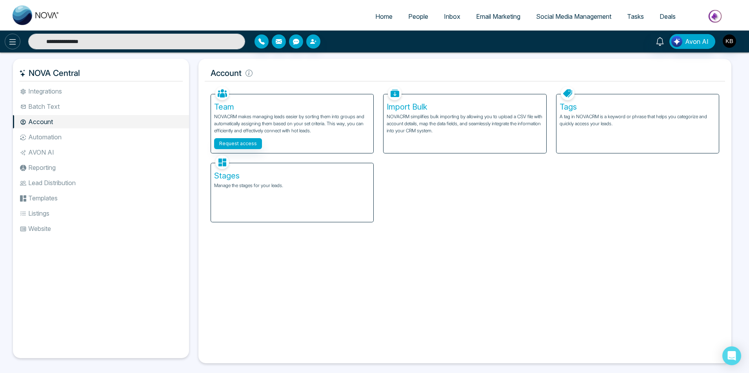
click at [10, 42] on icon at bounding box center [12, 41] width 7 height 5
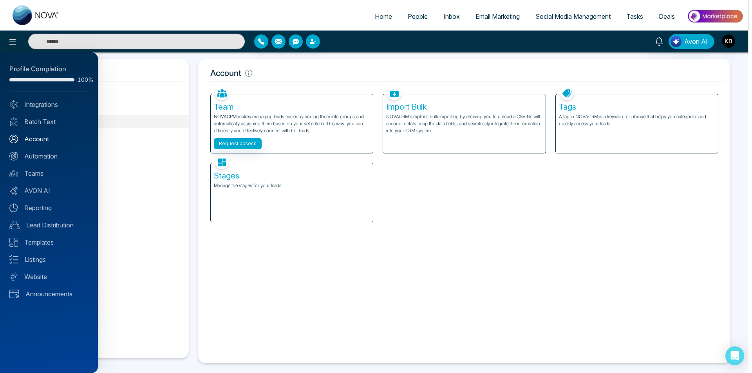
click at [36, 137] on link "Account" at bounding box center [48, 138] width 79 height 9
type input "**********"
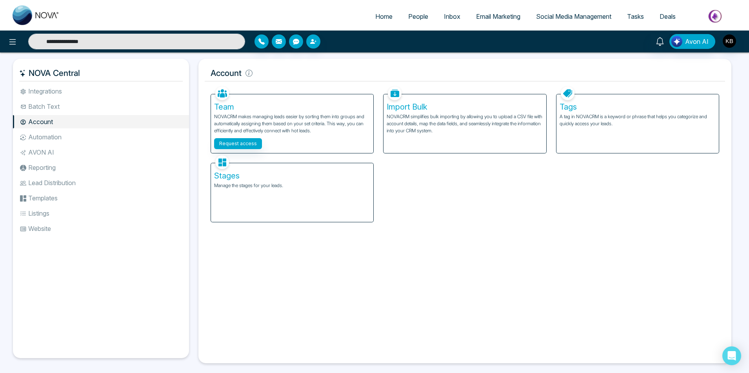
click at [50, 121] on li "Account" at bounding box center [101, 121] width 176 height 13
type input "**********"
click at [385, 15] on span "Home" at bounding box center [383, 17] width 17 height 8
select select "*"
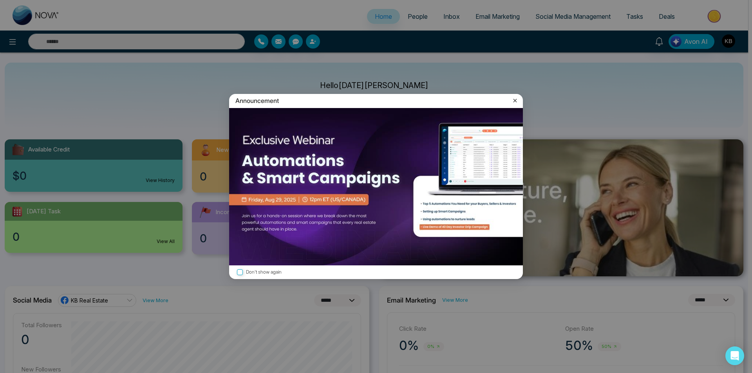
click at [516, 98] on icon at bounding box center [515, 101] width 8 height 8
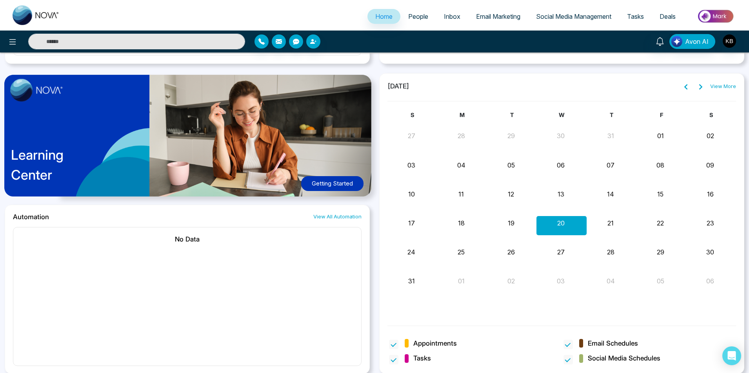
scroll to position [591, 0]
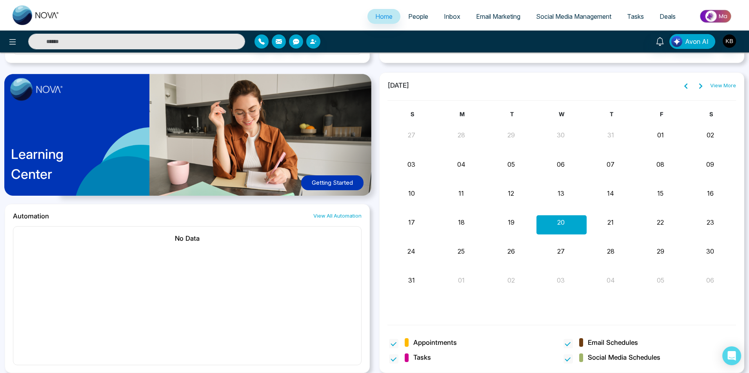
click at [412, 15] on span "People" at bounding box center [418, 17] width 20 height 8
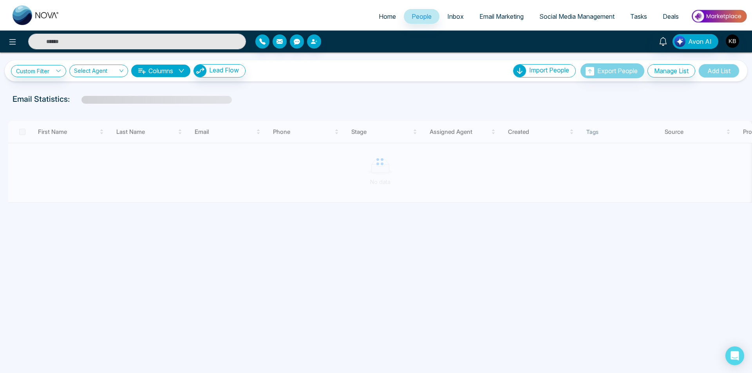
click at [448, 13] on span "Inbox" at bounding box center [456, 17] width 16 height 8
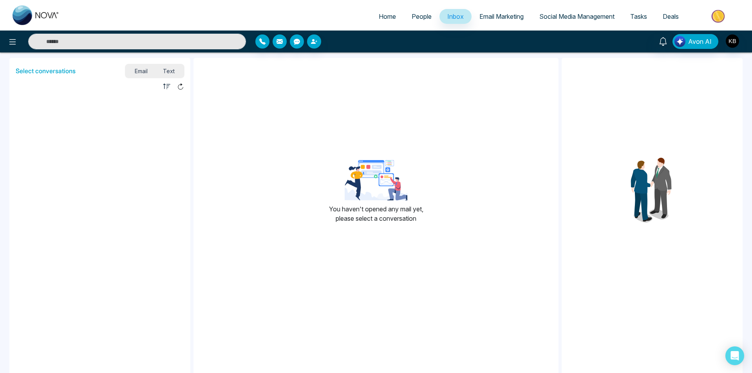
click at [492, 13] on span "Email Marketing" at bounding box center [502, 17] width 44 height 8
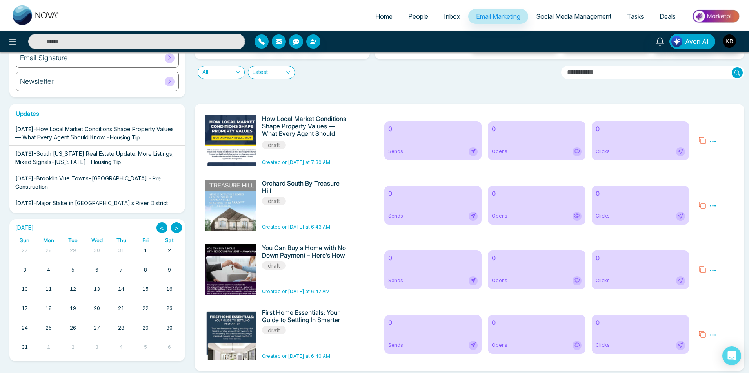
scroll to position [95, 0]
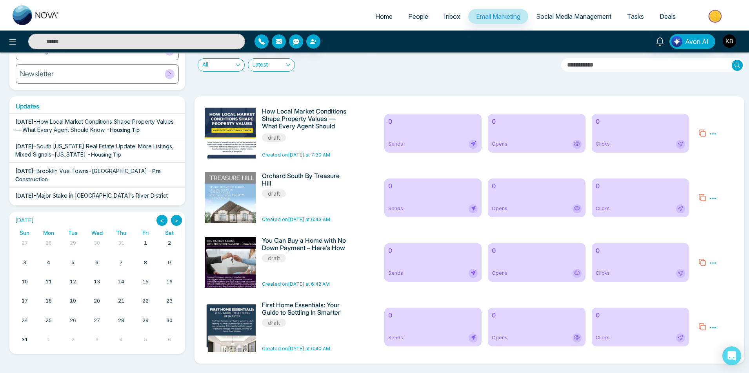
click at [553, 13] on span "Social Media Management" at bounding box center [573, 17] width 75 height 8
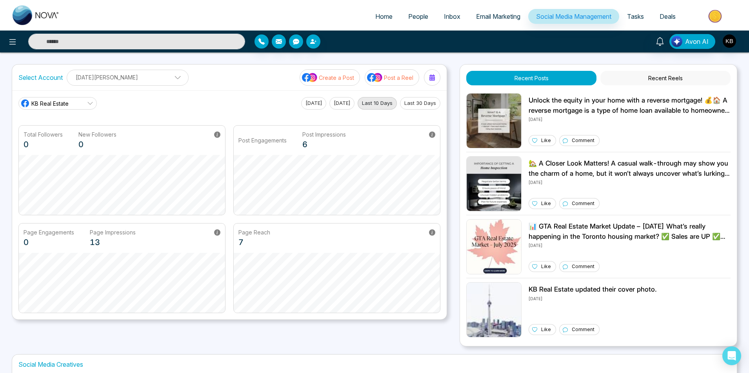
scroll to position [109, 0]
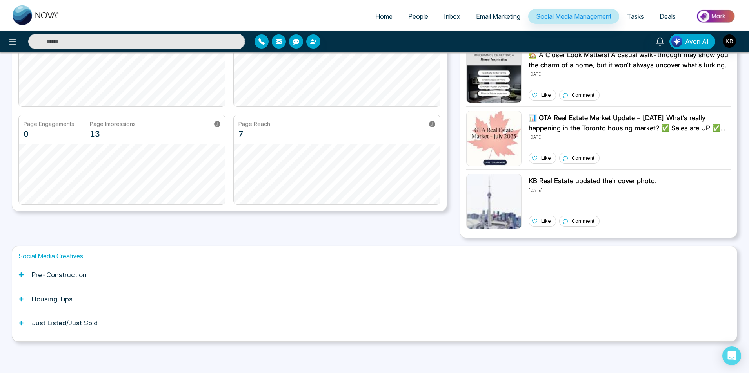
click at [70, 272] on h1 "Pre-Construction" at bounding box center [59, 275] width 55 height 8
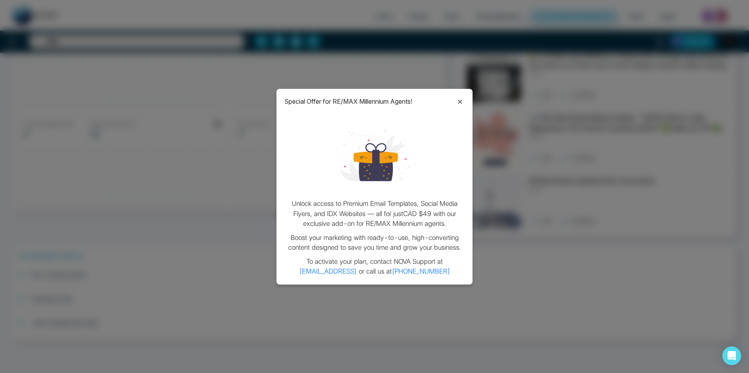
click at [460, 102] on icon at bounding box center [459, 101] width 9 height 9
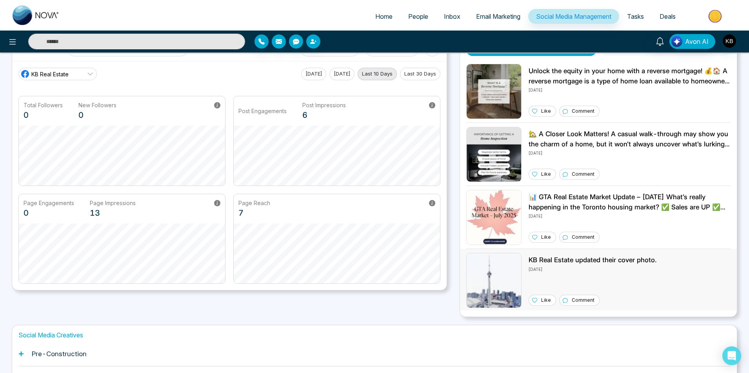
scroll to position [0, 0]
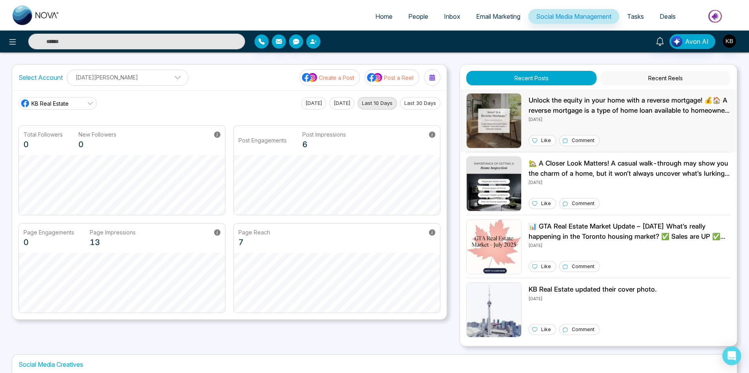
click at [536, 142] on icon at bounding box center [534, 140] width 5 height 5
